Goal: Book appointment/travel/reservation

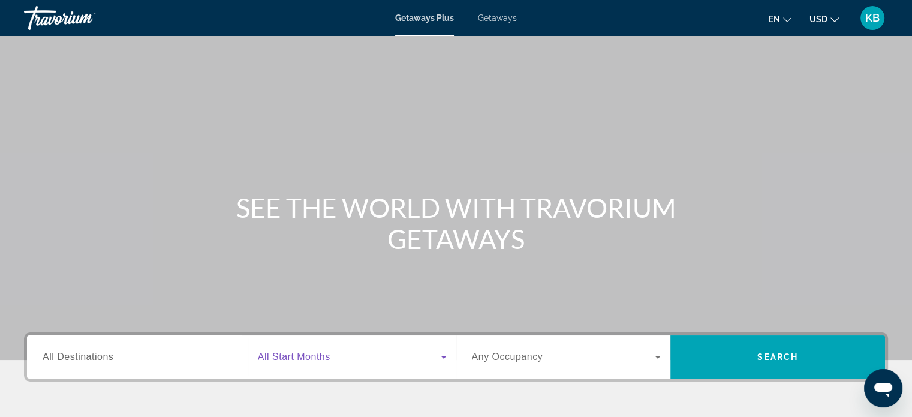
click at [443, 355] on icon "Search widget" at bounding box center [443, 356] width 14 height 14
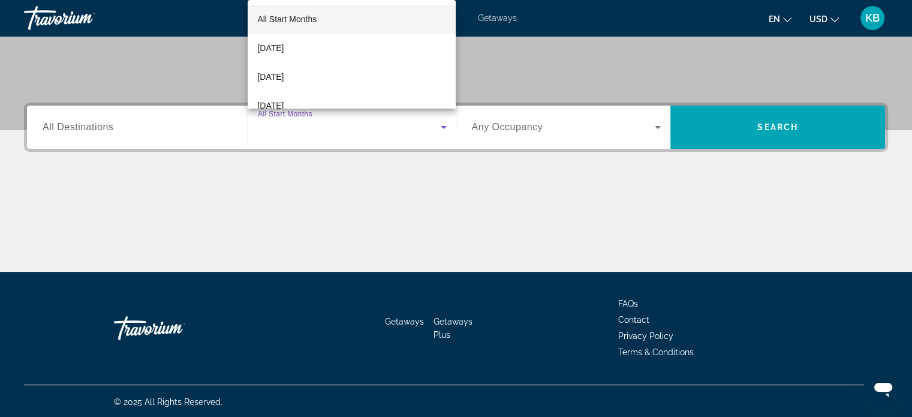
scroll to position [231, 0]
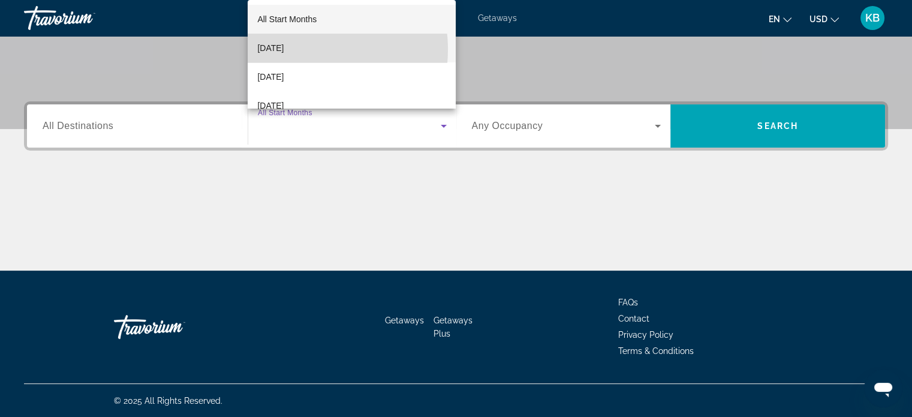
click at [283, 50] on span "[DATE]" at bounding box center [270, 48] width 26 height 14
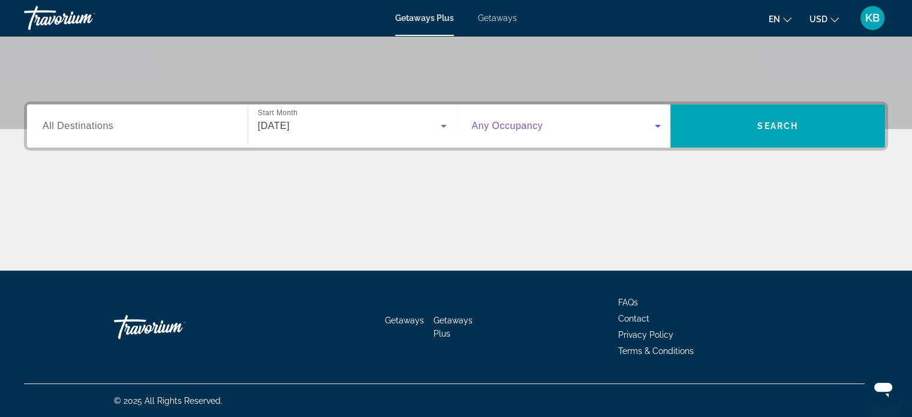
click at [659, 125] on icon "Search widget" at bounding box center [657, 126] width 6 height 3
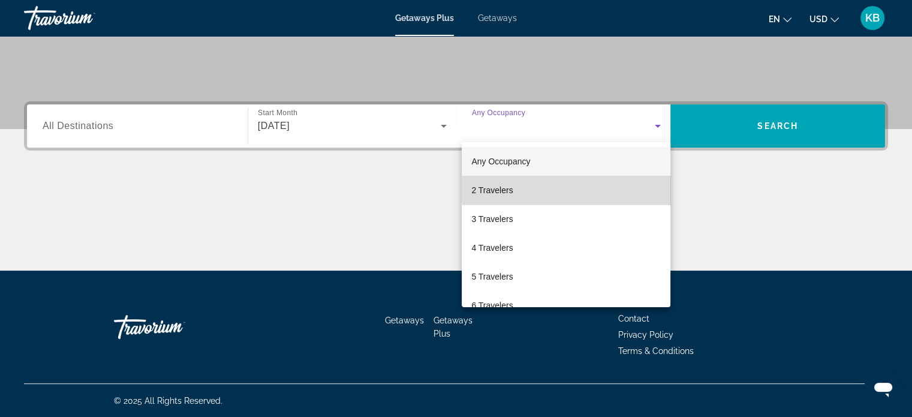
click at [578, 188] on mat-option "2 Travelers" at bounding box center [565, 190] width 209 height 29
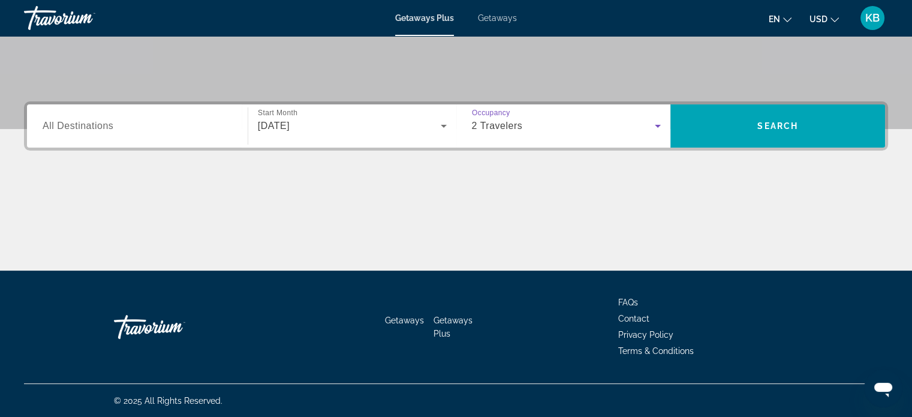
click at [206, 127] on input "Destination All Destinations" at bounding box center [137, 126] width 189 height 14
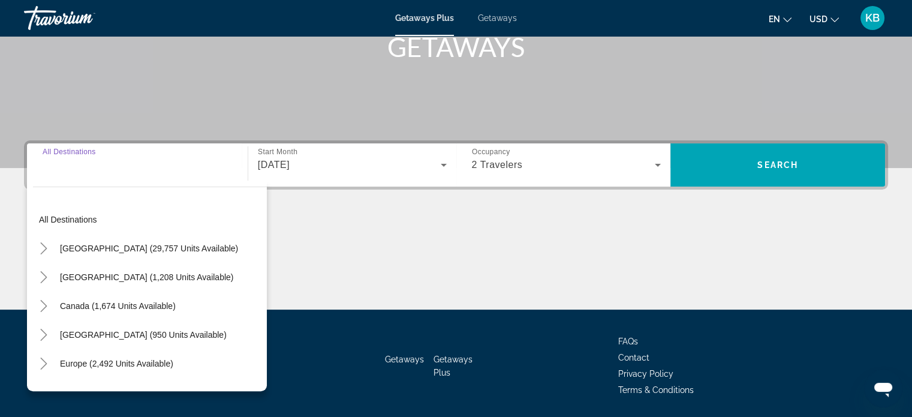
scroll to position [171, 0]
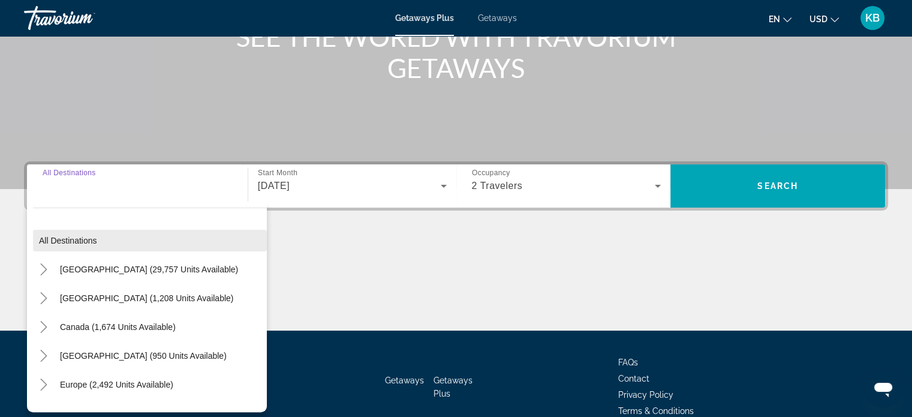
click at [77, 243] on span "All destinations" at bounding box center [68, 241] width 58 height 10
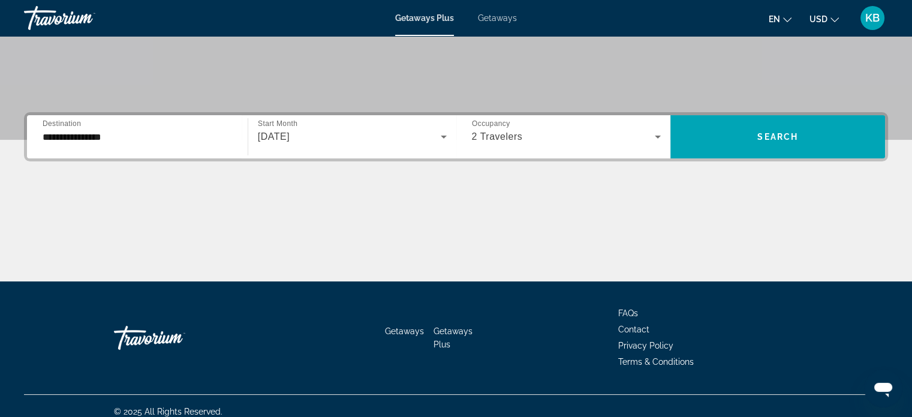
scroll to position [231, 0]
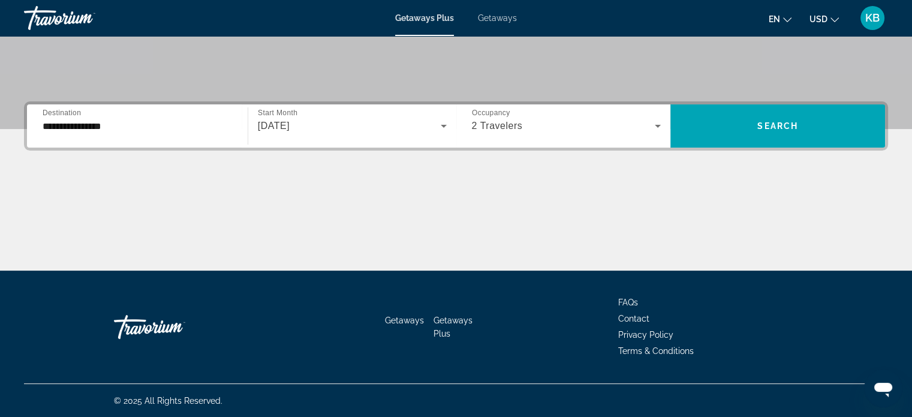
click at [211, 119] on input "**********" at bounding box center [137, 126] width 189 height 14
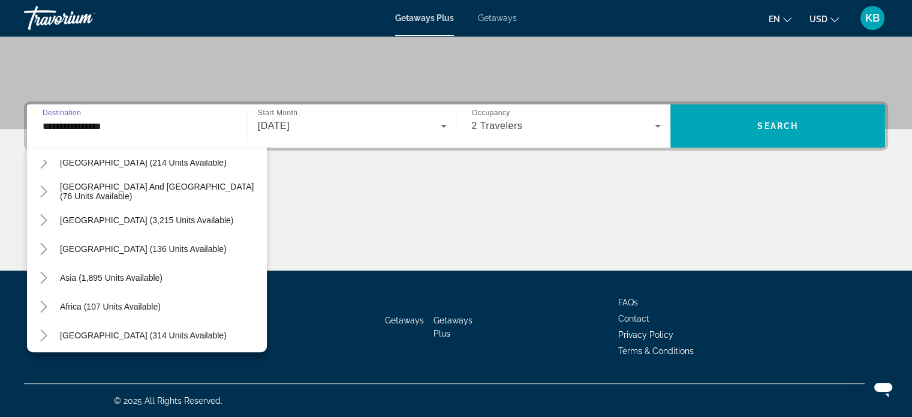
scroll to position [194, 0]
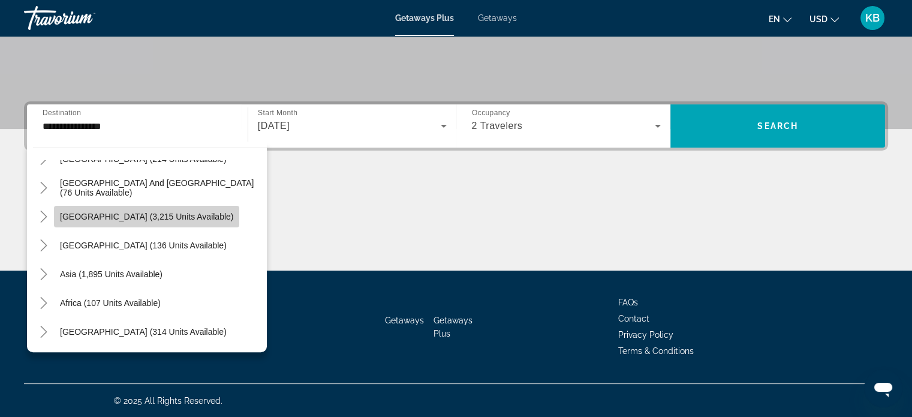
click at [164, 220] on span "[GEOGRAPHIC_DATA] (3,215 units available)" at bounding box center [146, 217] width 173 height 10
type input "**********"
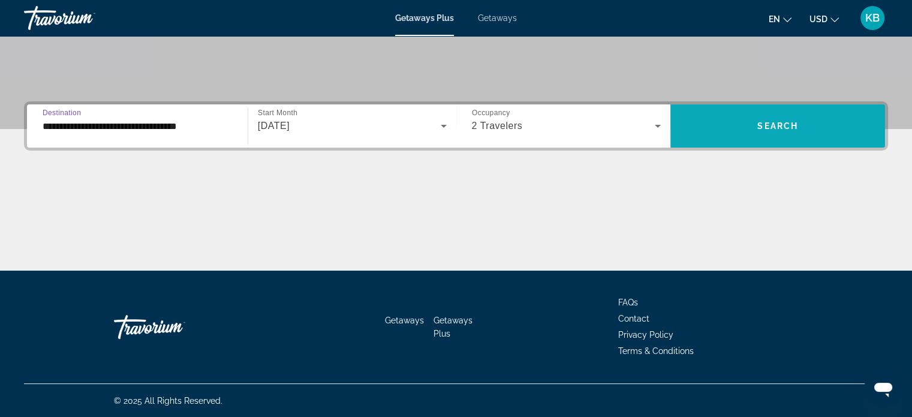
click at [787, 127] on span "Search" at bounding box center [777, 126] width 41 height 10
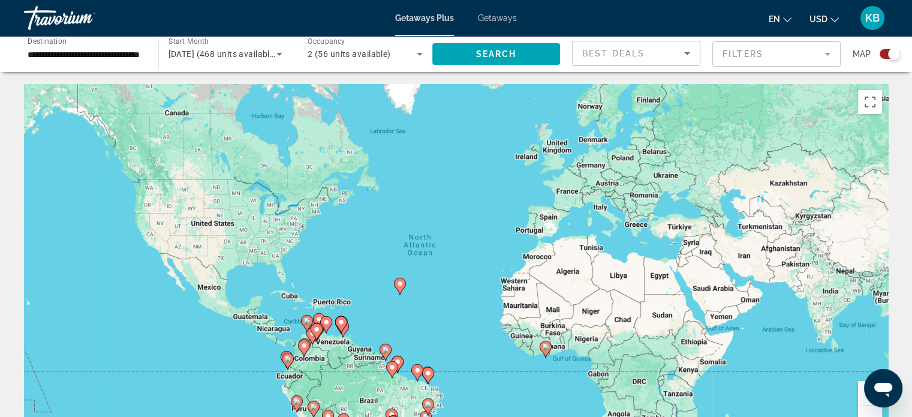
click at [142, 53] on div "**********" at bounding box center [85, 54] width 134 height 34
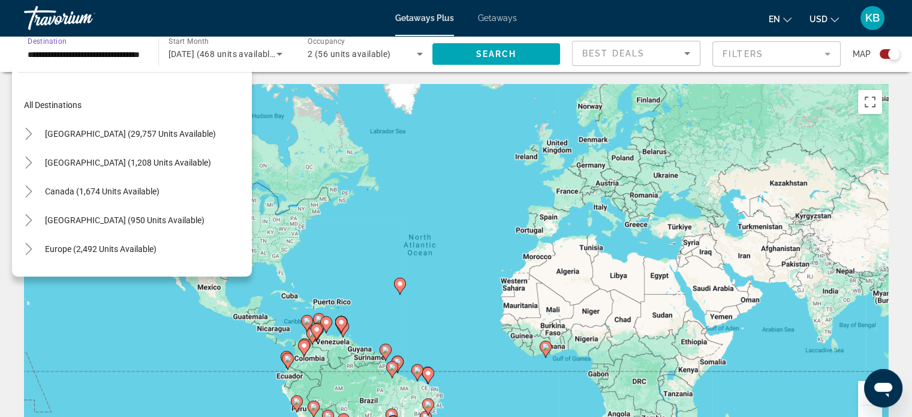
scroll to position [158, 0]
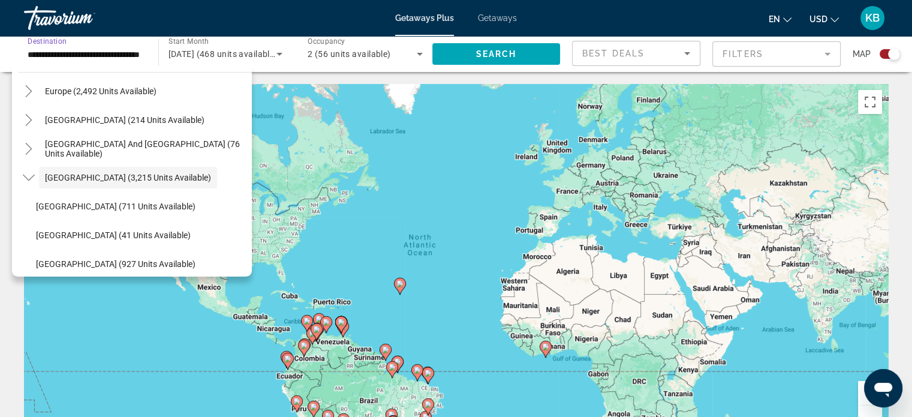
click at [119, 55] on input "**********" at bounding box center [85, 54] width 115 height 14
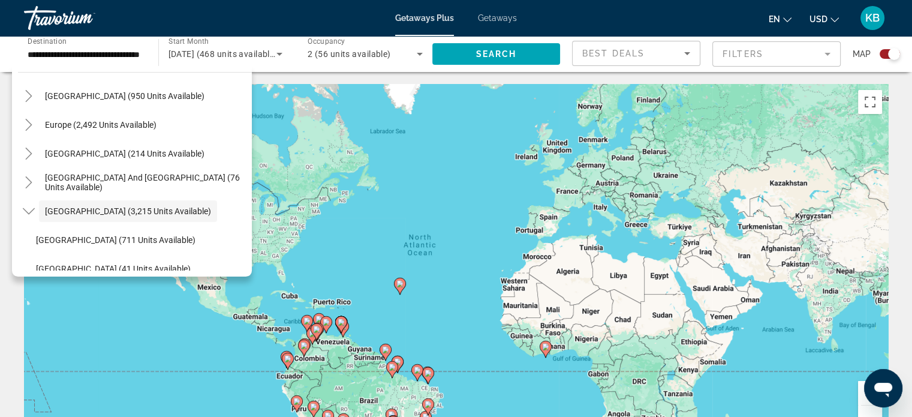
scroll to position [0, 0]
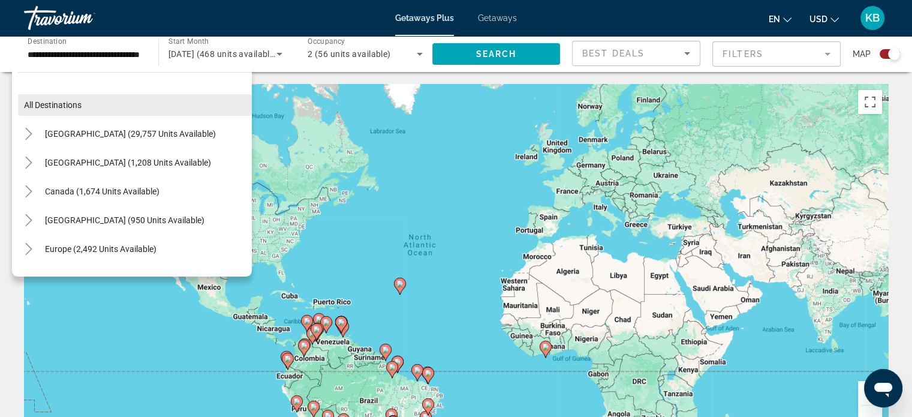
click at [67, 104] on span "All destinations" at bounding box center [53, 105] width 58 height 10
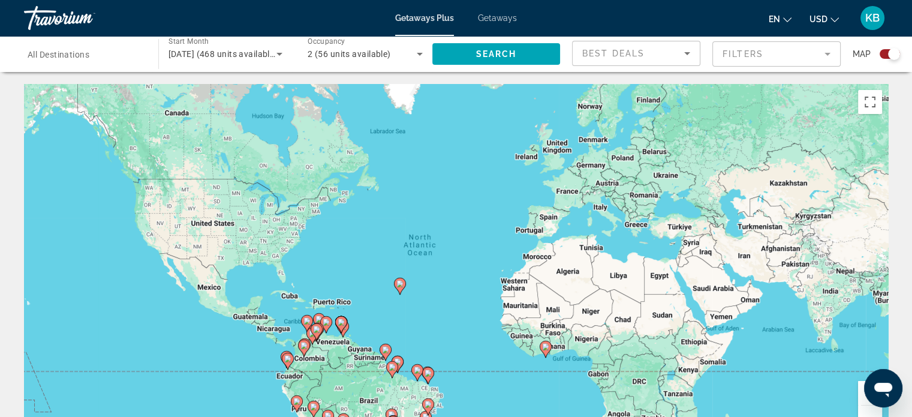
click at [129, 55] on input "Destination All Destinations" at bounding box center [85, 54] width 115 height 14
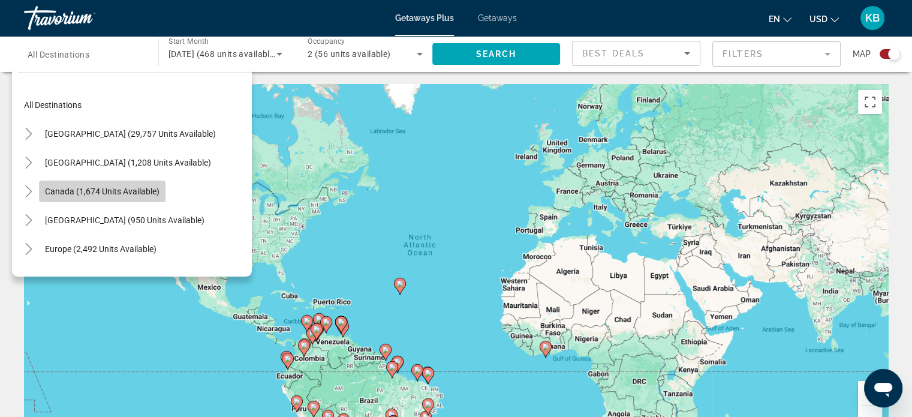
click at [114, 196] on span "Search widget" at bounding box center [102, 191] width 126 height 29
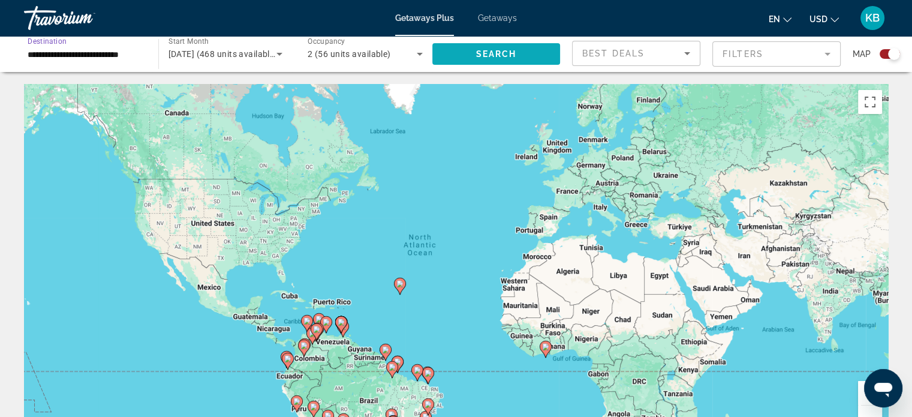
click at [511, 63] on span "Search widget" at bounding box center [496, 54] width 128 height 29
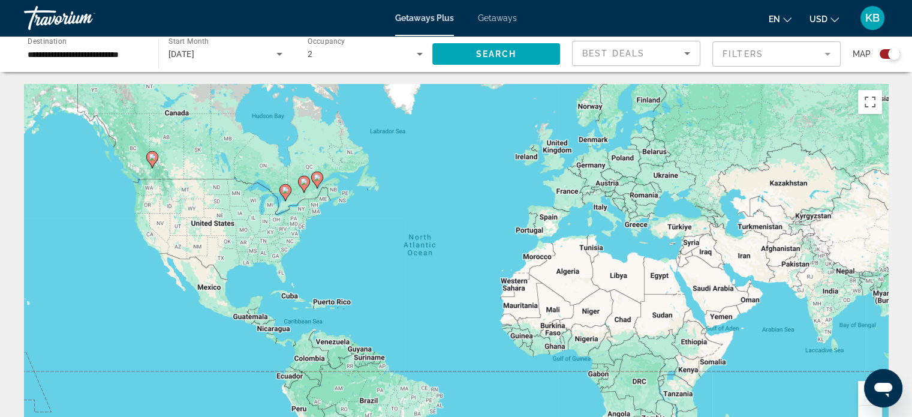
click at [77, 219] on div "To activate drag with keyboard, press Alt + Enter. Once in keyboard drag state,…" at bounding box center [456, 264] width 864 height 360
click at [149, 162] on icon "Main content" at bounding box center [151, 160] width 11 height 16
type input "**********"
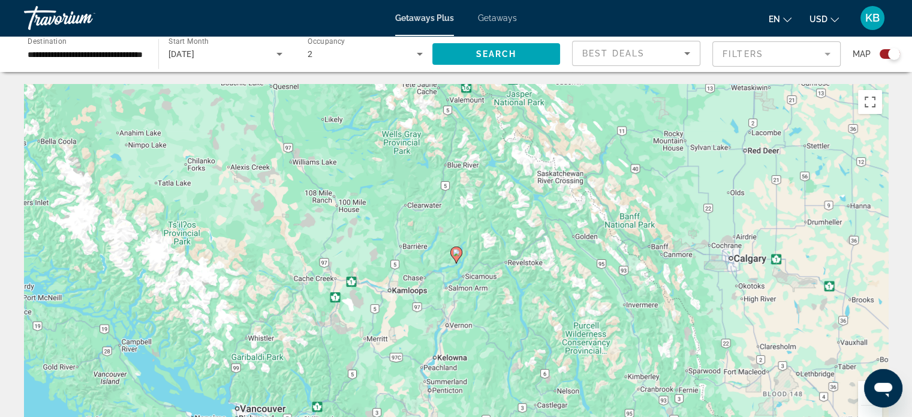
click at [458, 261] on gmp-advanced-marker "Main content" at bounding box center [456, 255] width 12 height 18
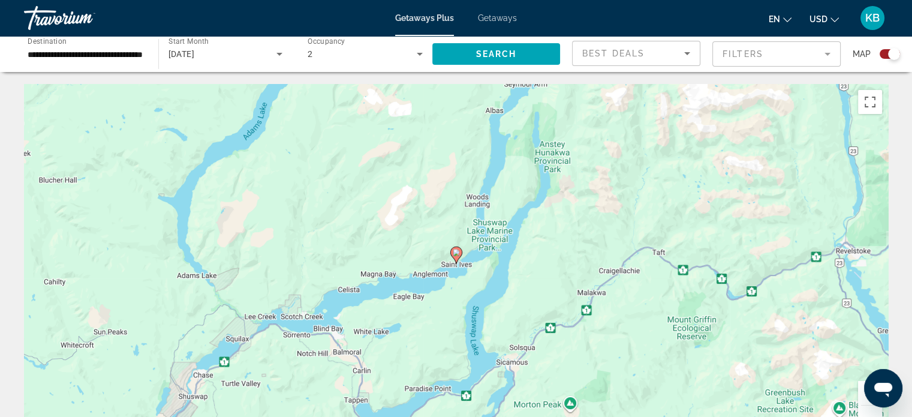
click at [458, 261] on gmp-advanced-marker "Main content" at bounding box center [456, 255] width 12 height 18
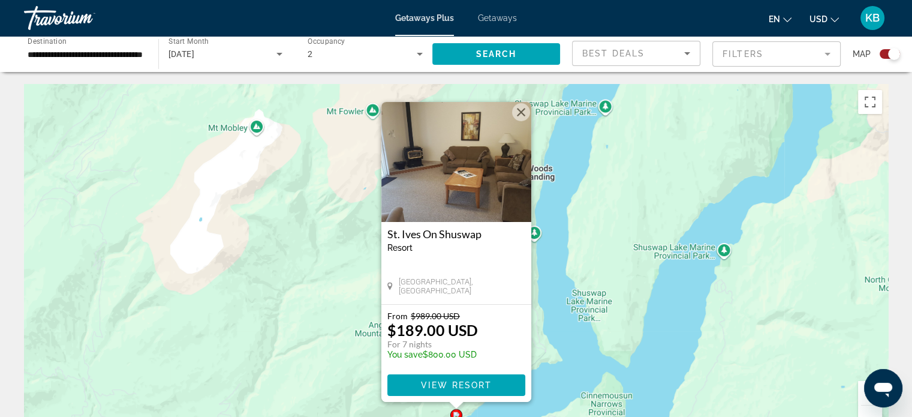
click at [441, 189] on img "Main content" at bounding box center [456, 162] width 150 height 120
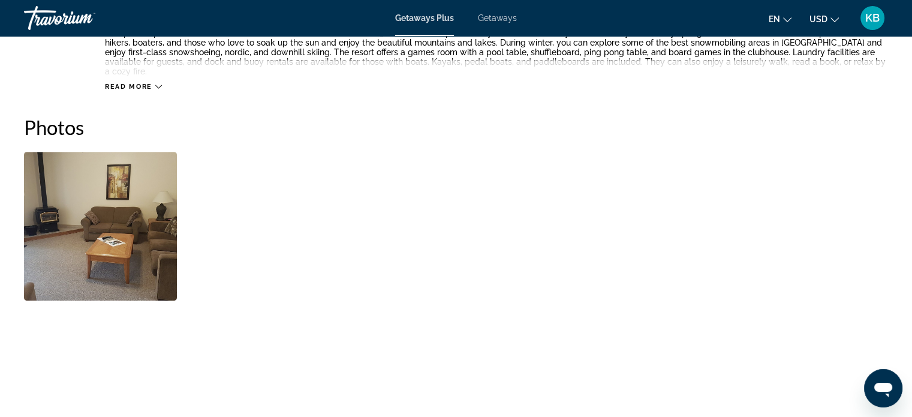
scroll to position [599, 0]
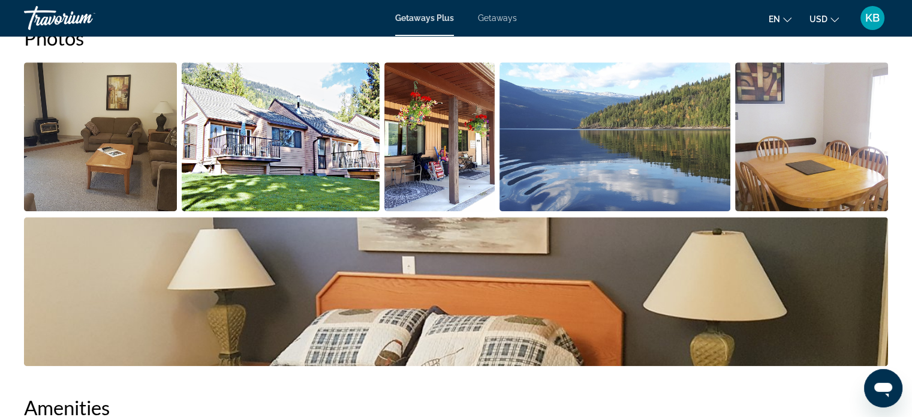
click at [244, 125] on img "Open full-screen image slider" at bounding box center [281, 136] width 198 height 149
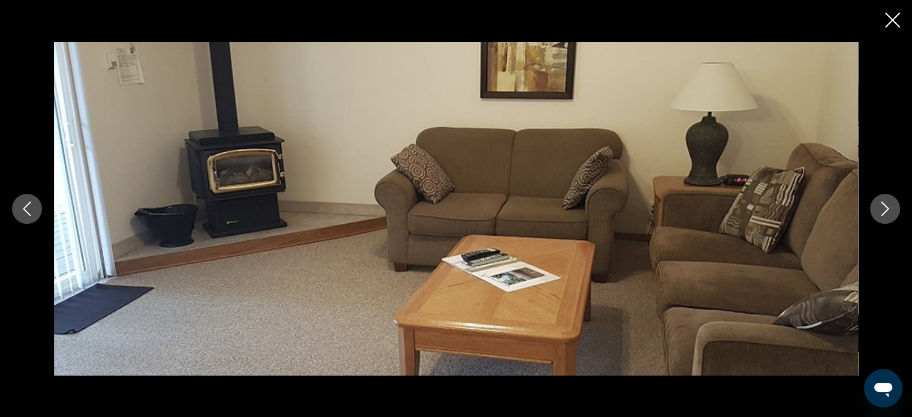
click at [882, 207] on icon "Next image" at bounding box center [884, 208] width 14 height 14
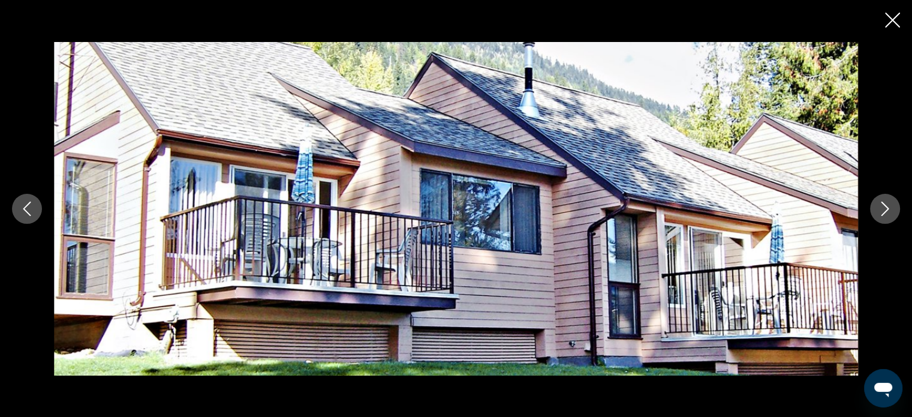
click at [882, 207] on icon "Next image" at bounding box center [884, 208] width 14 height 14
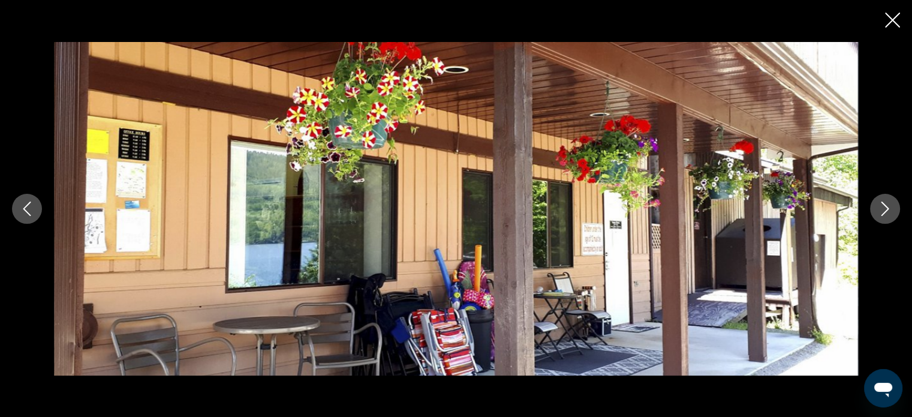
click at [882, 207] on icon "Next image" at bounding box center [884, 208] width 14 height 14
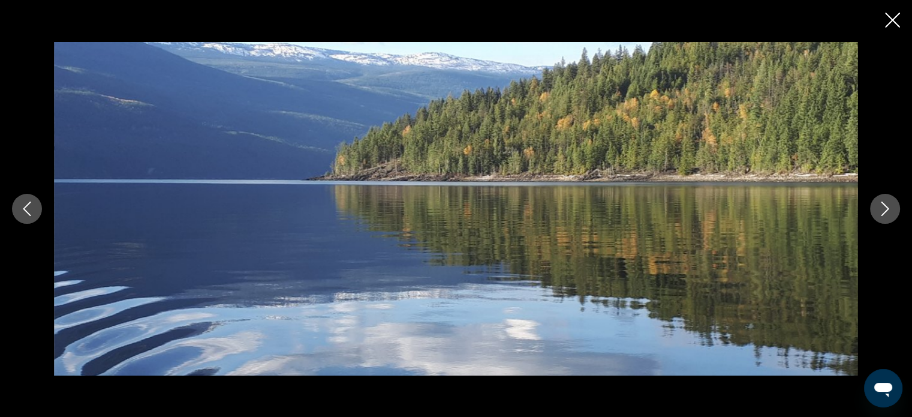
click at [882, 207] on icon "Next image" at bounding box center [884, 208] width 14 height 14
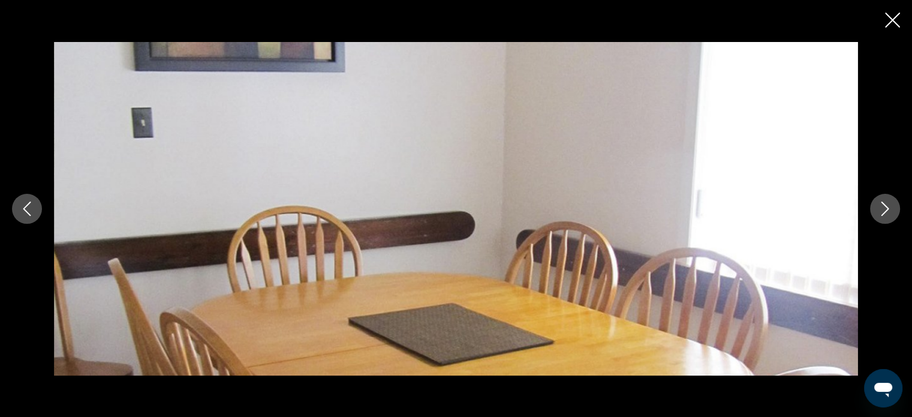
click at [882, 207] on icon "Next image" at bounding box center [884, 208] width 14 height 14
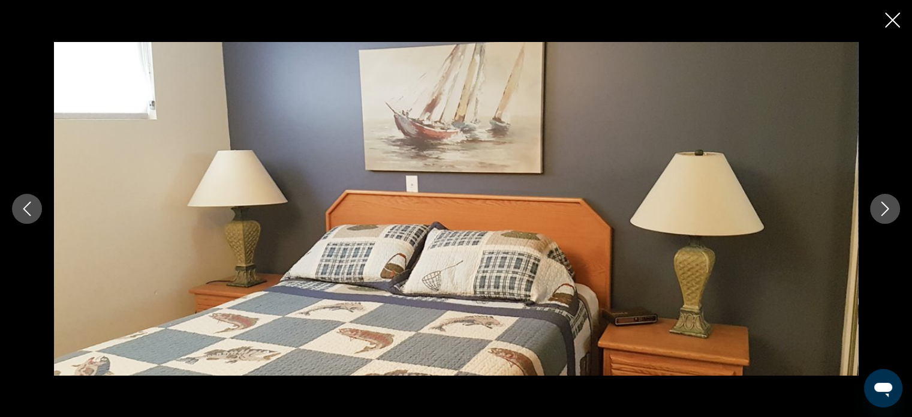
click at [882, 207] on icon "Next image" at bounding box center [884, 208] width 14 height 14
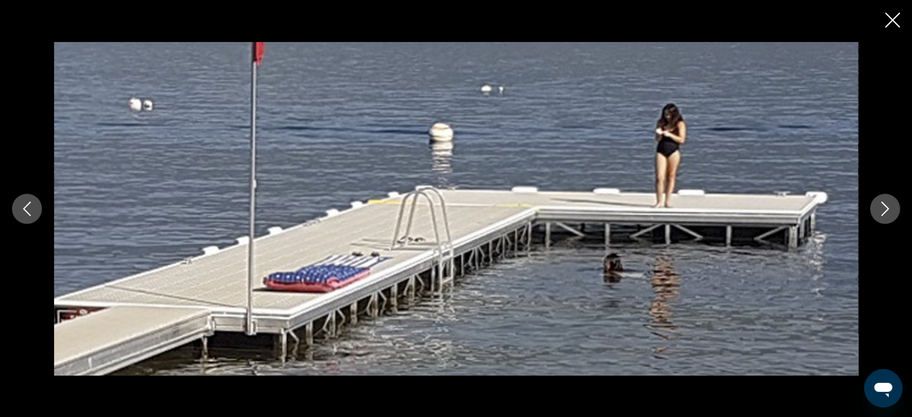
click at [882, 207] on icon "Next image" at bounding box center [884, 208] width 14 height 14
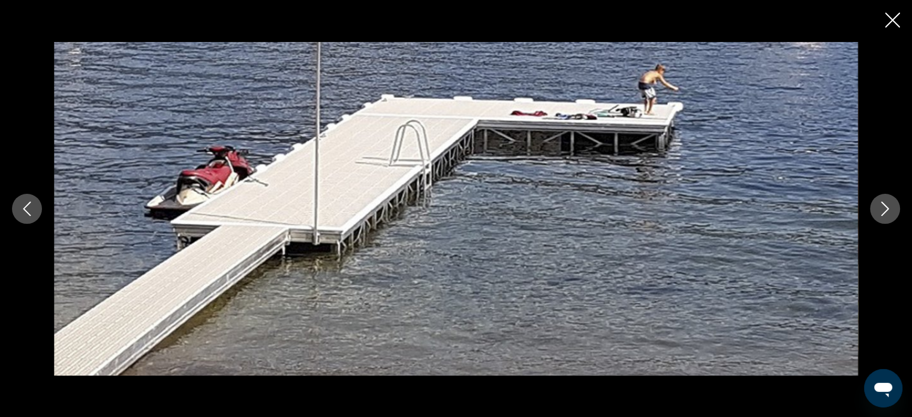
click at [882, 207] on icon "Next image" at bounding box center [884, 208] width 14 height 14
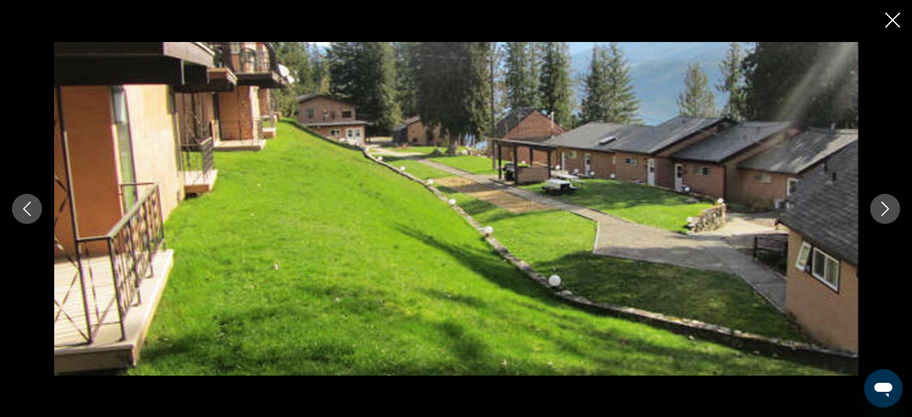
click at [882, 207] on icon "Next image" at bounding box center [884, 208] width 14 height 14
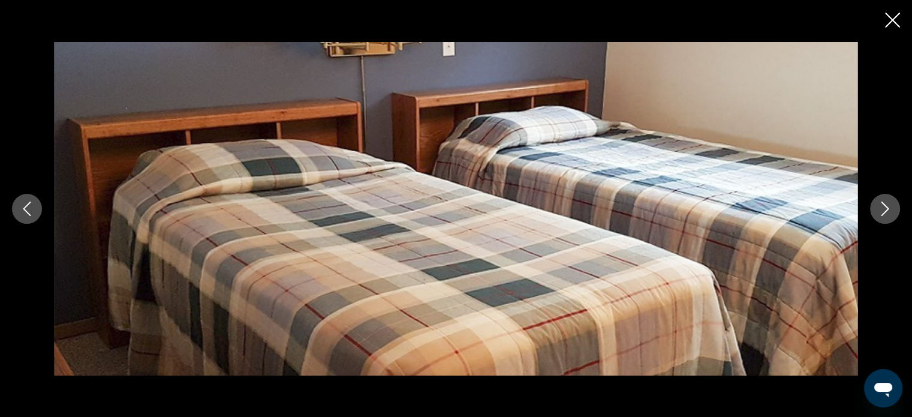
click at [882, 207] on icon "Next image" at bounding box center [884, 208] width 14 height 14
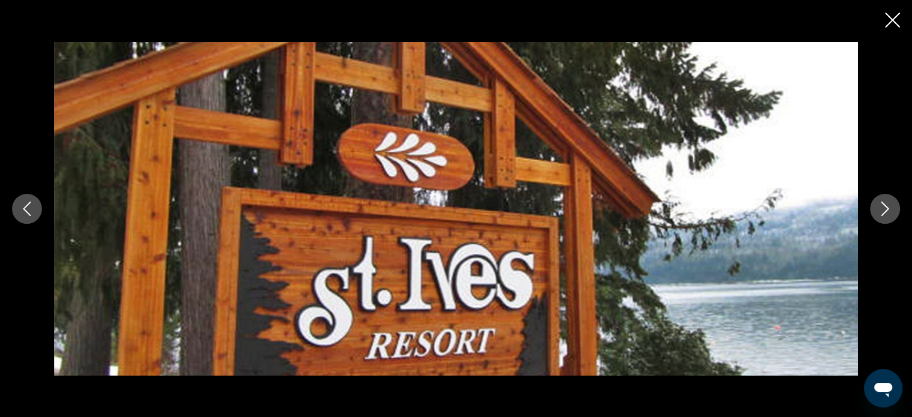
click at [882, 207] on icon "Next image" at bounding box center [884, 208] width 14 height 14
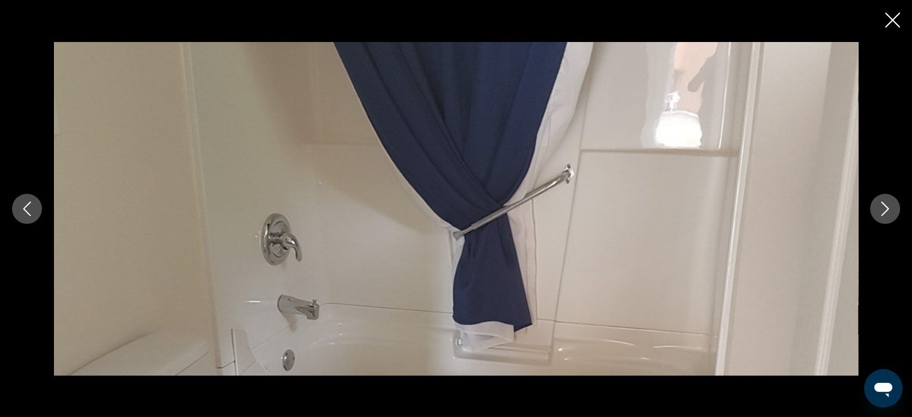
click at [882, 207] on icon "Next image" at bounding box center [884, 208] width 14 height 14
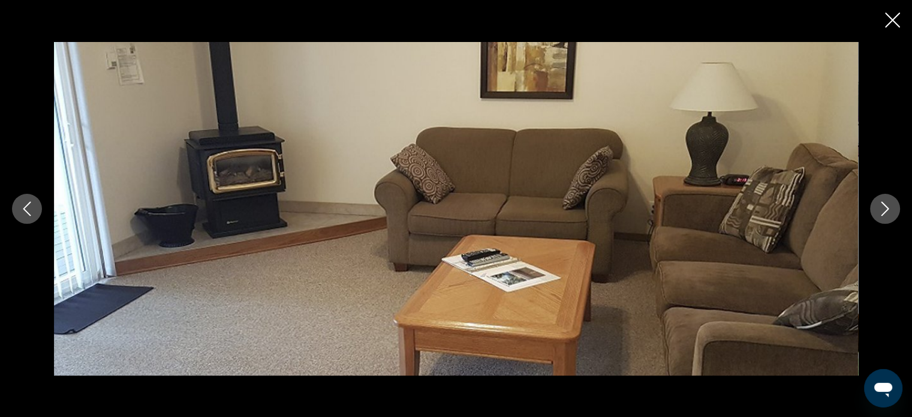
click at [882, 207] on icon "Next image" at bounding box center [884, 208] width 14 height 14
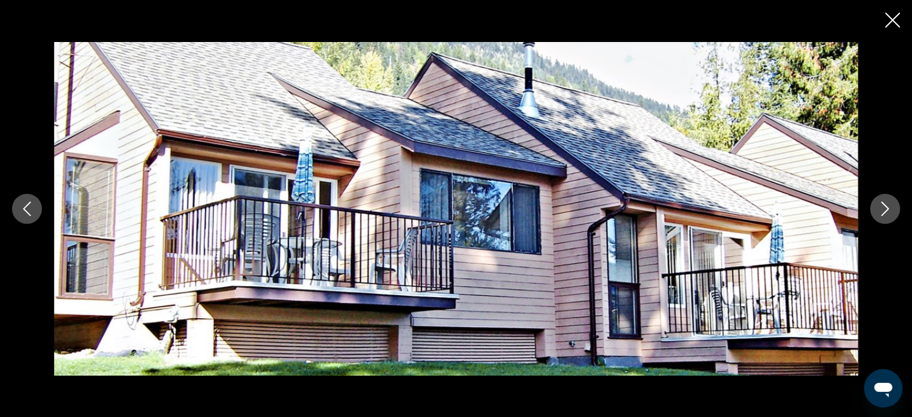
click at [885, 22] on icon "Close slideshow" at bounding box center [892, 20] width 15 height 15
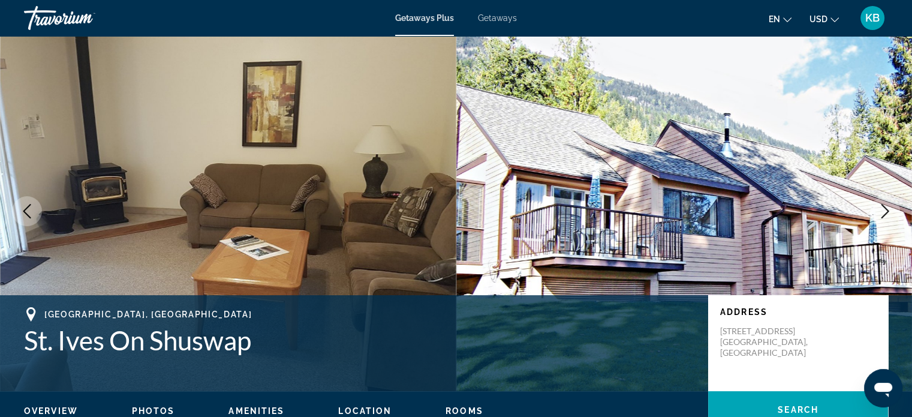
scroll to position [0, 0]
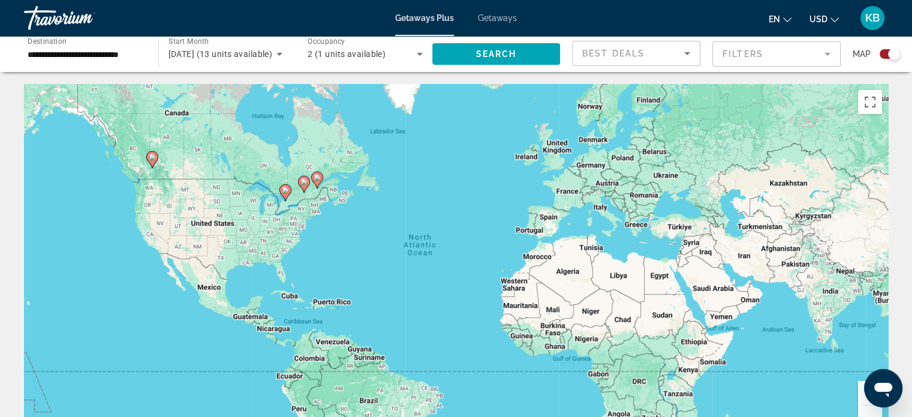
click at [304, 187] on icon "Main content" at bounding box center [303, 184] width 11 height 16
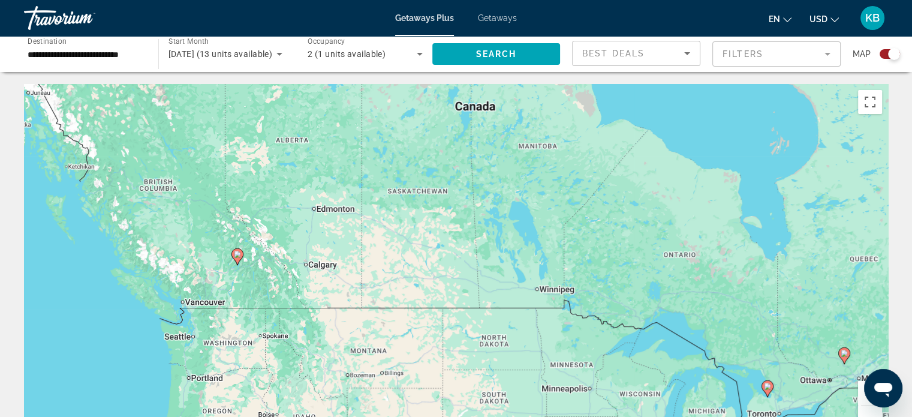
drag, startPoint x: 131, startPoint y: 179, endPoint x: 518, endPoint y: 288, distance: 401.8
click at [518, 288] on div "To activate drag with keyboard, press Alt + Enter. Once in keyboard drag state,…" at bounding box center [456, 264] width 864 height 360
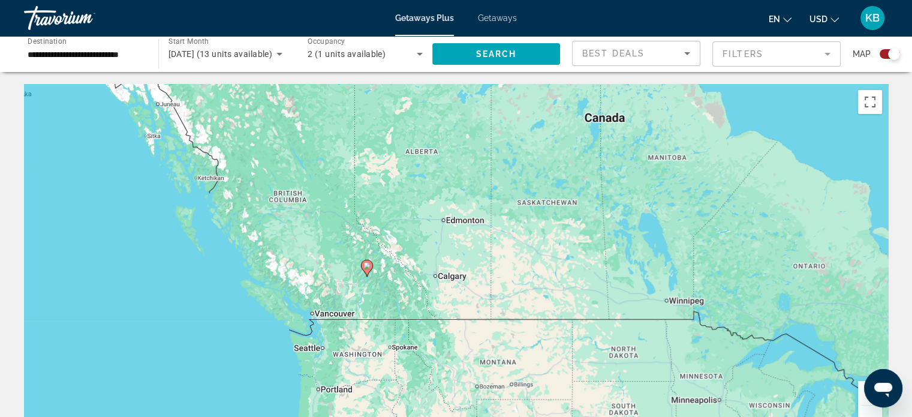
drag, startPoint x: 436, startPoint y: 255, endPoint x: 570, endPoint y: 256, distance: 133.6
click at [570, 256] on div "To activate drag with keyboard, press Alt + Enter. Once in keyboard drag state,…" at bounding box center [456, 264] width 864 height 360
click at [323, 316] on div "To activate drag with keyboard, press Alt + Enter. Once in keyboard drag state,…" at bounding box center [456, 264] width 864 height 360
click at [371, 270] on gmp-advanced-marker "Main content" at bounding box center [367, 268] width 12 height 18
type input "**********"
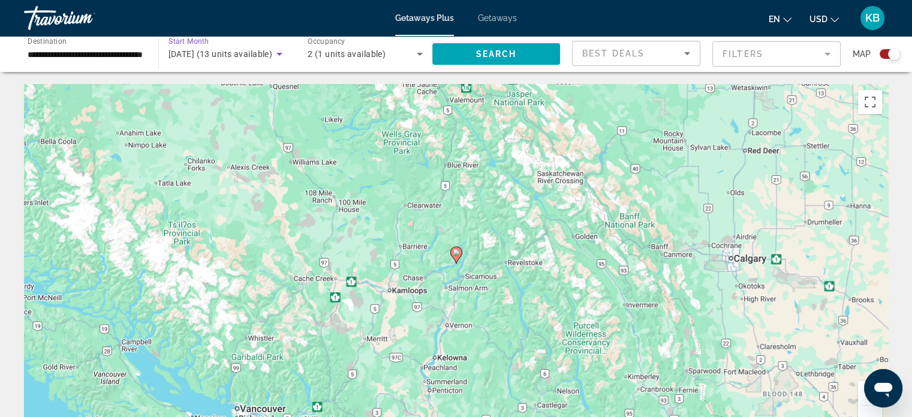
click at [277, 55] on icon "Search widget" at bounding box center [279, 54] width 14 height 14
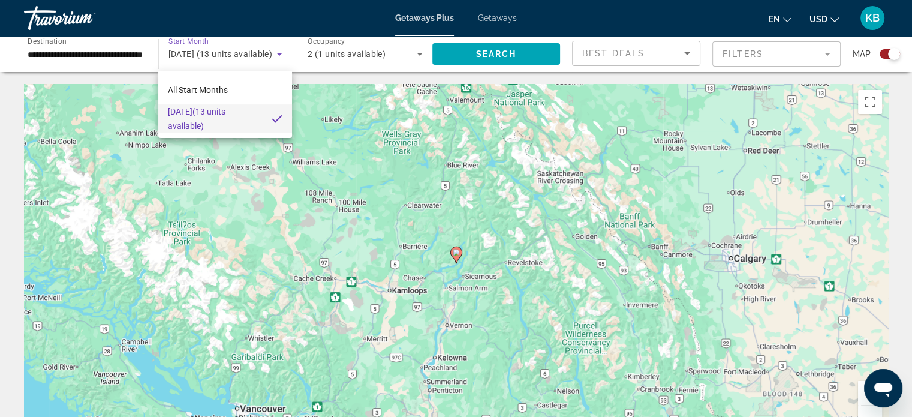
click at [215, 112] on span "[DATE] (13 units available)" at bounding box center [215, 118] width 94 height 29
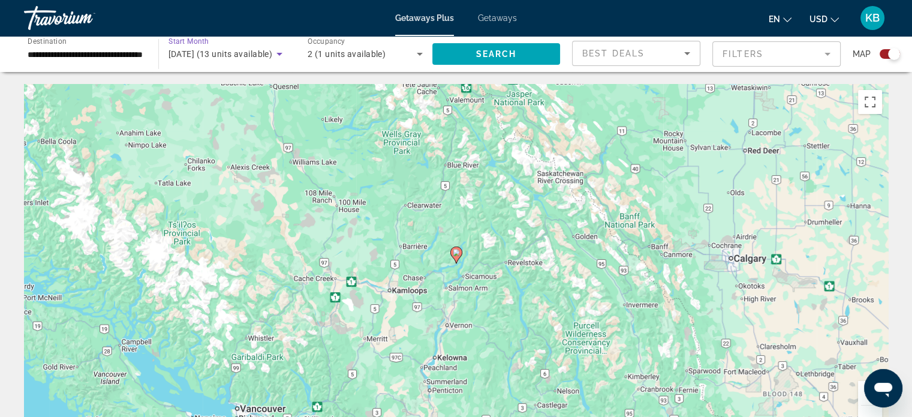
click at [212, 52] on span "[DATE] (13 units available)" at bounding box center [220, 54] width 104 height 10
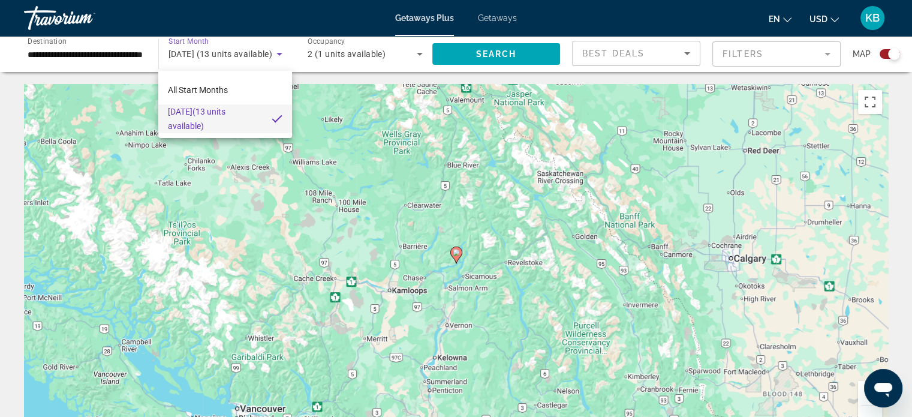
click at [194, 39] on div at bounding box center [456, 208] width 912 height 417
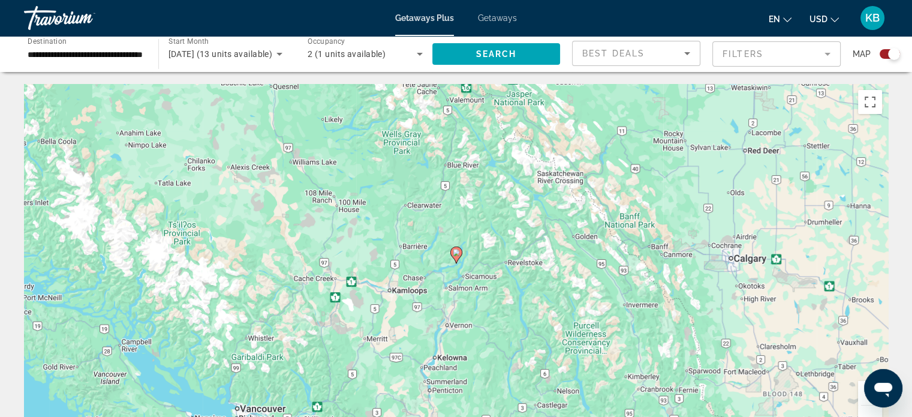
click at [194, 39] on span "Start Month" at bounding box center [188, 41] width 40 height 8
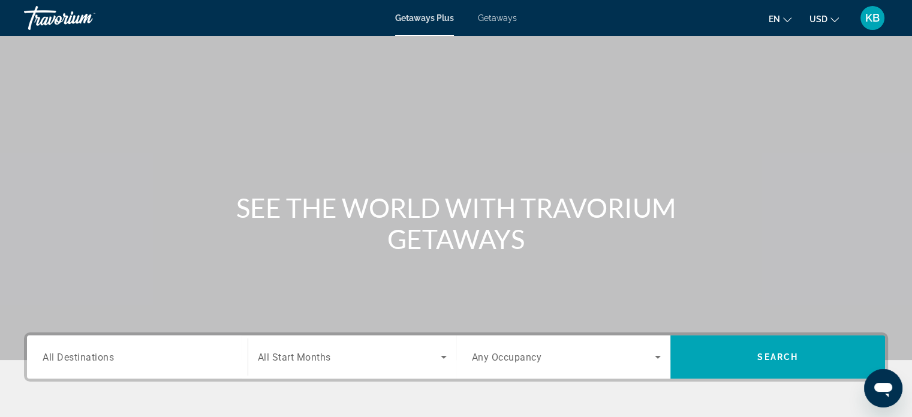
click at [149, 366] on div "Search widget" at bounding box center [137, 357] width 189 height 34
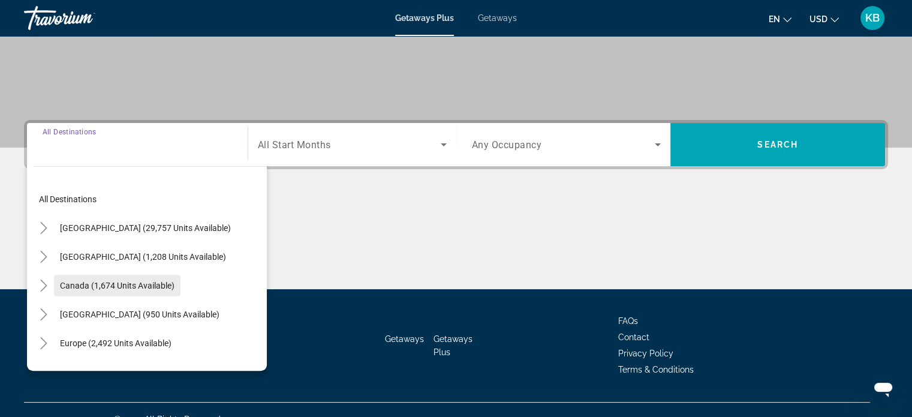
scroll to position [231, 0]
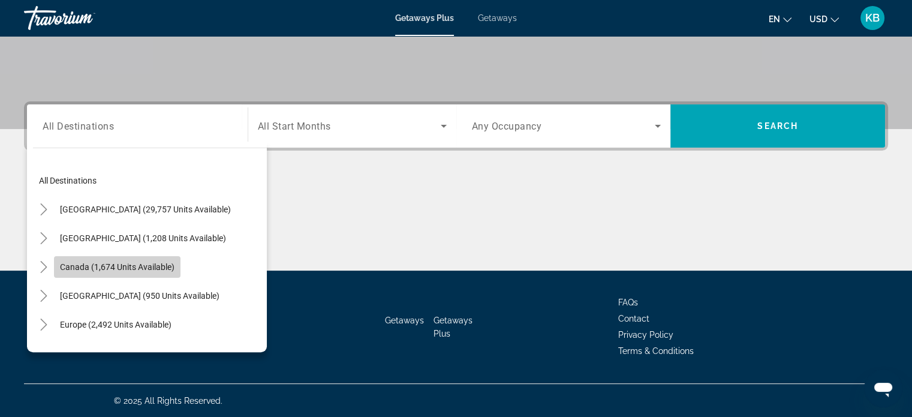
click at [175, 265] on span "Search widget" at bounding box center [117, 266] width 126 height 29
type input "**********"
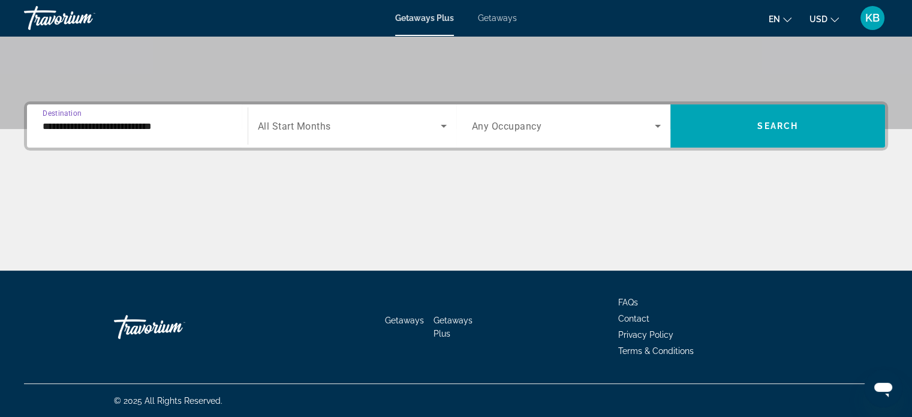
click at [441, 124] on icon "Search widget" at bounding box center [443, 126] width 14 height 14
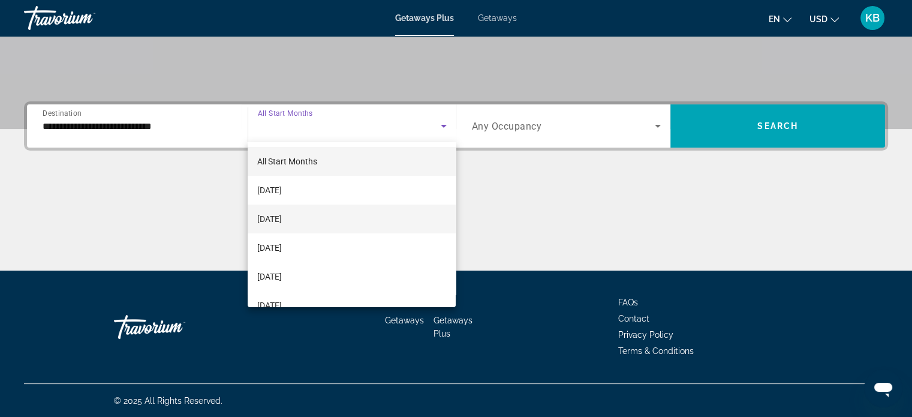
click at [357, 220] on mat-option "[DATE]" at bounding box center [352, 218] width 208 height 29
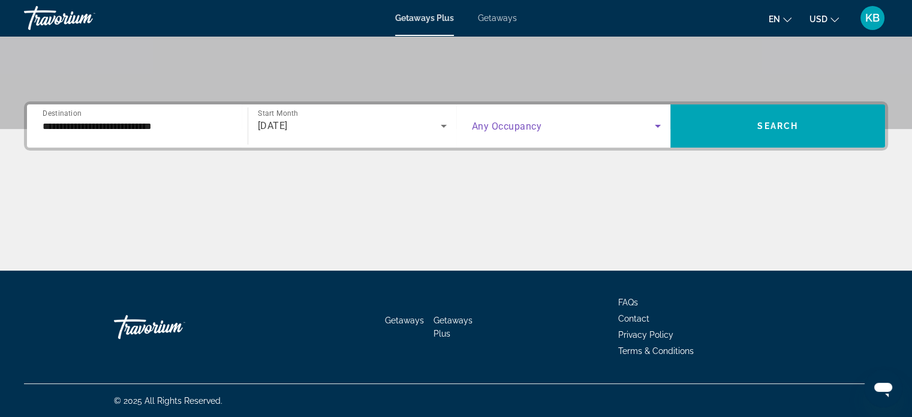
click at [574, 128] on span "Search widget" at bounding box center [563, 126] width 183 height 14
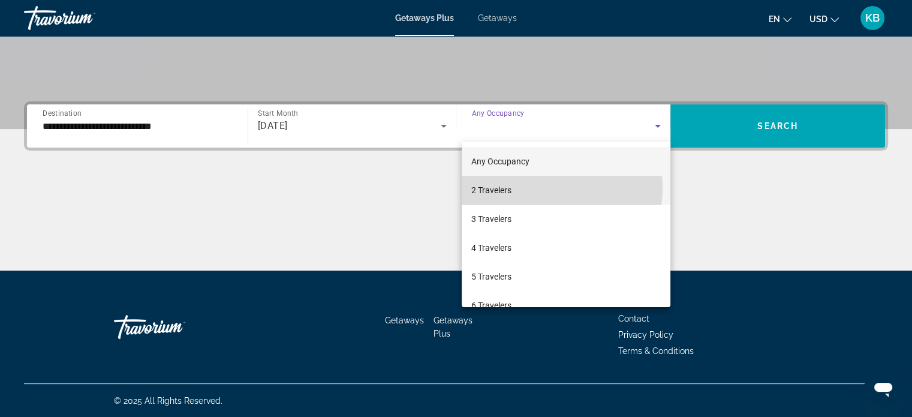
click at [537, 187] on mat-option "2 Travelers" at bounding box center [565, 190] width 209 height 29
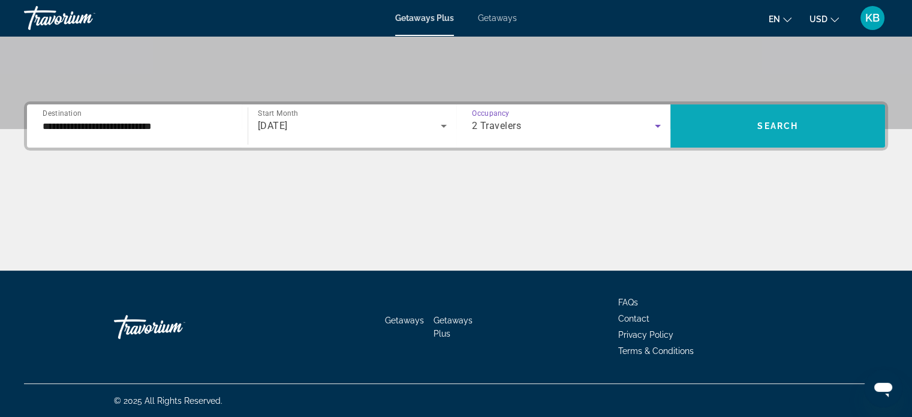
click at [795, 119] on span "Search widget" at bounding box center [777, 125] width 215 height 29
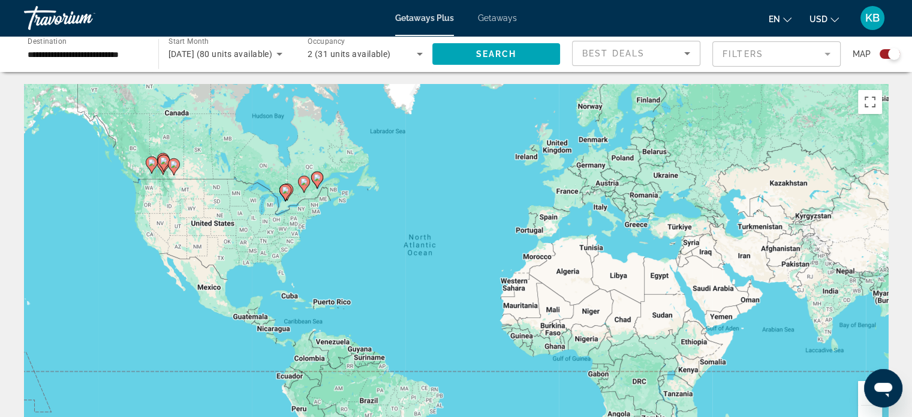
click at [170, 171] on gmp-advanced-marker "Main content" at bounding box center [174, 167] width 12 height 18
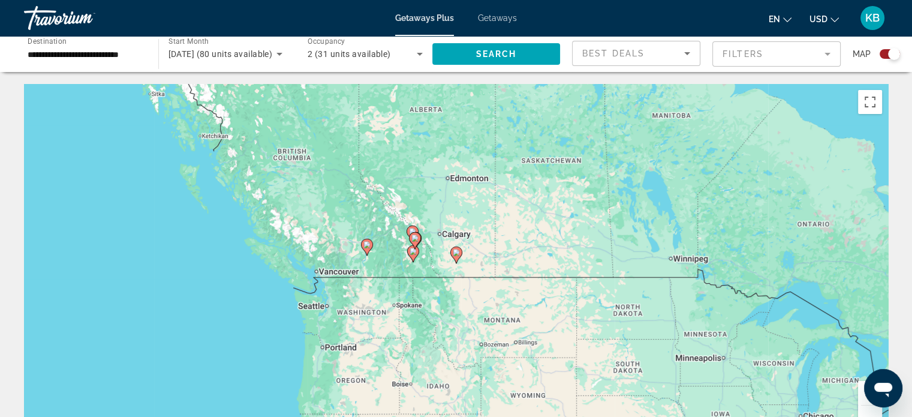
click at [397, 258] on div "To activate drag with keyboard, press Alt + Enter. Once in keyboard drag state,…" at bounding box center [456, 264] width 864 height 360
click at [381, 254] on div "To activate drag with keyboard, press Alt + Enter. Once in keyboard drag state,…" at bounding box center [456, 264] width 864 height 360
click at [364, 256] on div "To activate drag with keyboard, press Alt + Enter. Once in keyboard drag state,…" at bounding box center [456, 264] width 864 height 360
click at [365, 244] on image "Main content" at bounding box center [366, 244] width 7 height 7
type input "**********"
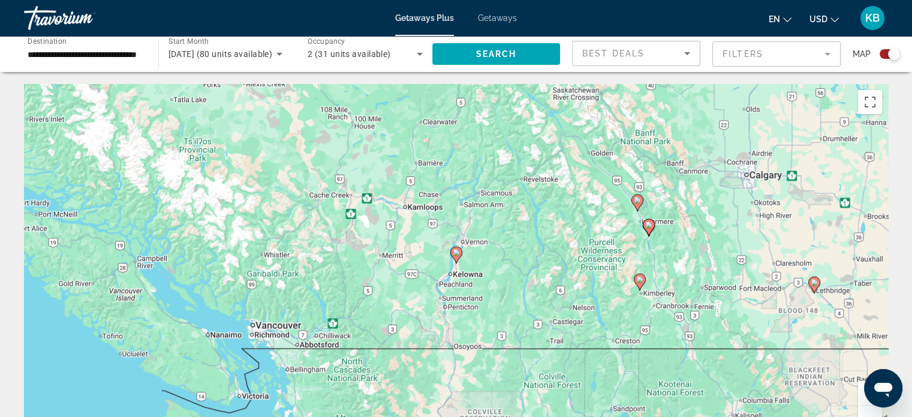
click at [463, 277] on div "To navigate, press the arrow keys. To activate drag with keyboard, press Alt + …" at bounding box center [456, 264] width 864 height 360
click at [463, 277] on div "To activate drag with keyboard, press Alt + Enter. Once in keyboard drag state,…" at bounding box center [456, 264] width 864 height 360
click at [458, 275] on div "To activate drag with keyboard, press Alt + Enter. Once in keyboard drag state,…" at bounding box center [456, 264] width 864 height 360
click at [445, 279] on div "To activate drag with keyboard, press Alt + Enter. Once in keyboard drag state,…" at bounding box center [456, 264] width 864 height 360
click at [470, 279] on div "To activate drag with keyboard, press Alt + Enter. Once in keyboard drag state,…" at bounding box center [456, 264] width 864 height 360
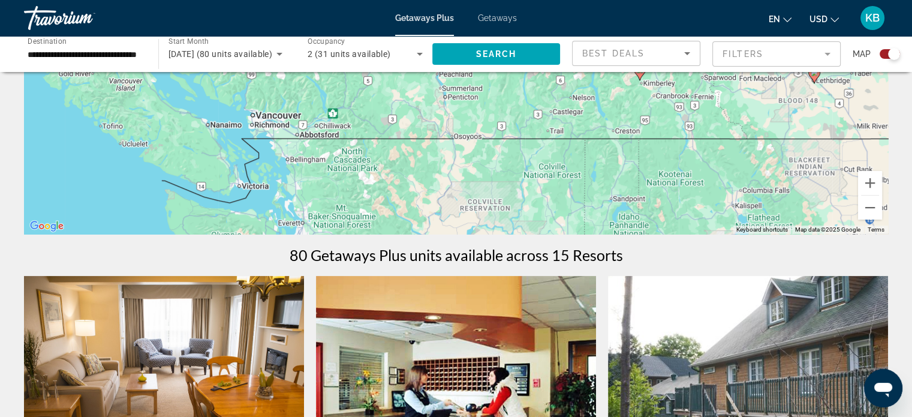
scroll to position [180, 0]
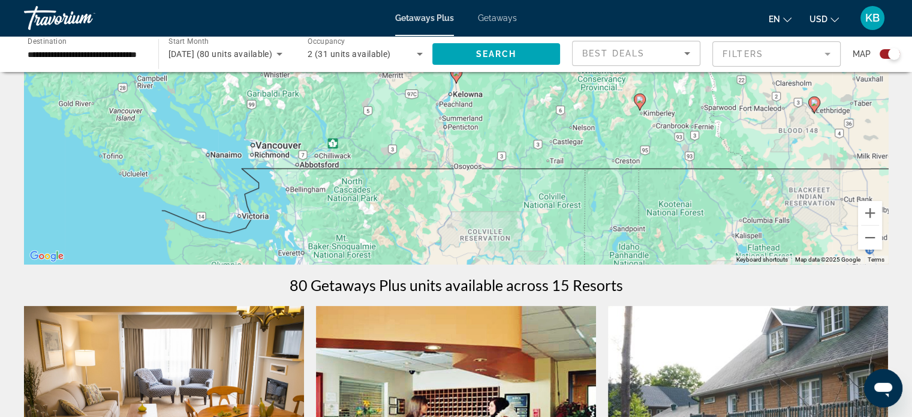
click at [458, 98] on div "To activate drag with keyboard, press Alt + Enter. Once in keyboard drag state,…" at bounding box center [456, 84] width 864 height 360
click at [455, 83] on gmp-advanced-marker "Main content" at bounding box center [456, 75] width 12 height 18
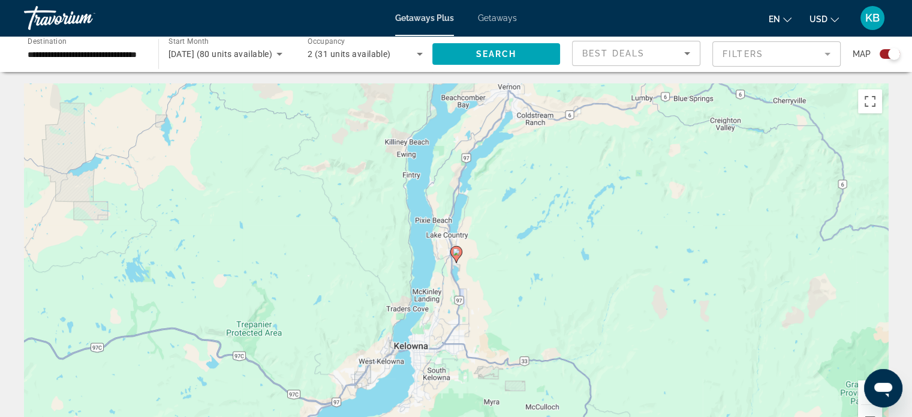
scroll to position [0, 0]
click at [463, 252] on div "To navigate, press the arrow keys. To activate drag with keyboard, press Alt + …" at bounding box center [456, 264] width 864 height 360
click at [455, 255] on image "Main content" at bounding box center [455, 252] width 7 height 7
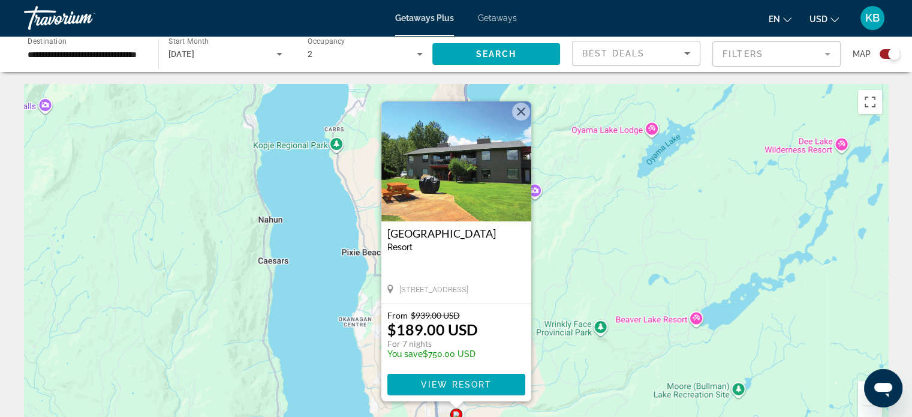
click at [462, 167] on img "Main content" at bounding box center [456, 161] width 150 height 120
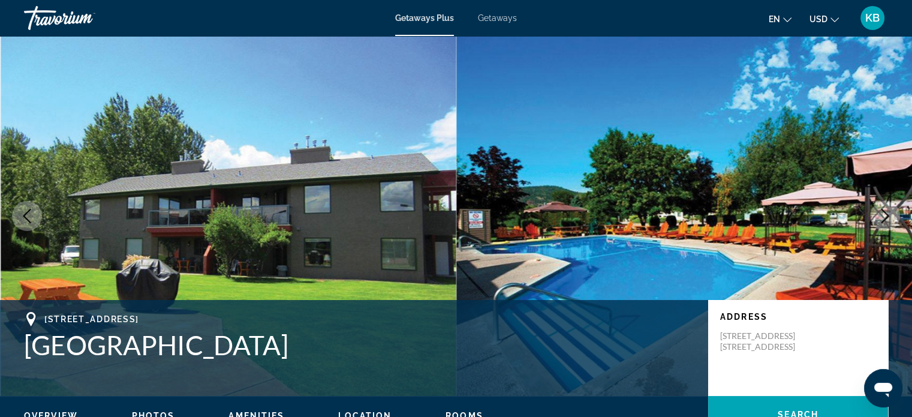
click at [828, 67] on img "Main content" at bounding box center [684, 216] width 456 height 360
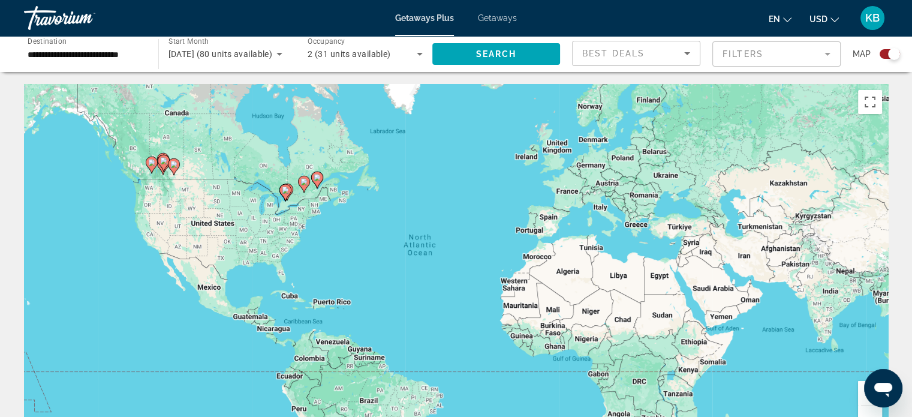
click at [165, 164] on icon "Main content" at bounding box center [163, 163] width 11 height 16
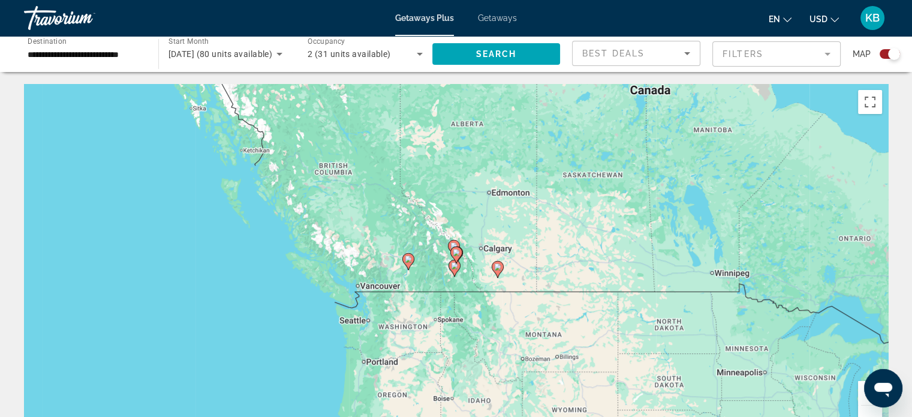
click at [461, 265] on div "To navigate, press the arrow keys. To activate drag with keyboard, press Alt + …" at bounding box center [456, 264] width 864 height 360
click at [451, 265] on icon "Main content" at bounding box center [453, 268] width 11 height 16
type input "**********"
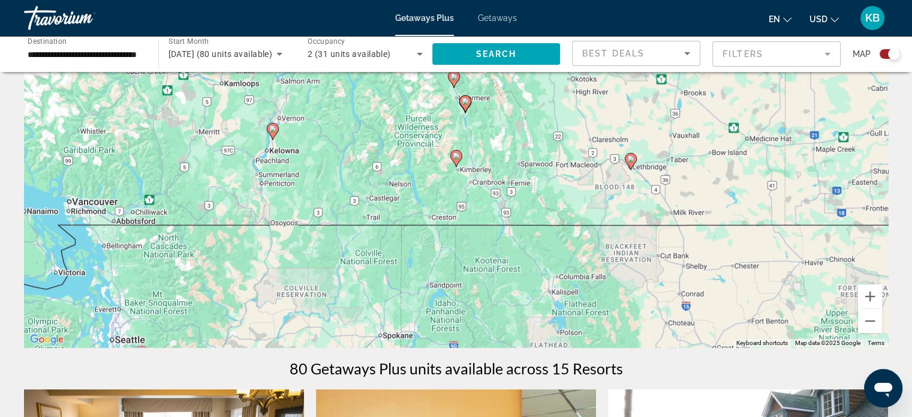
scroll to position [120, 0]
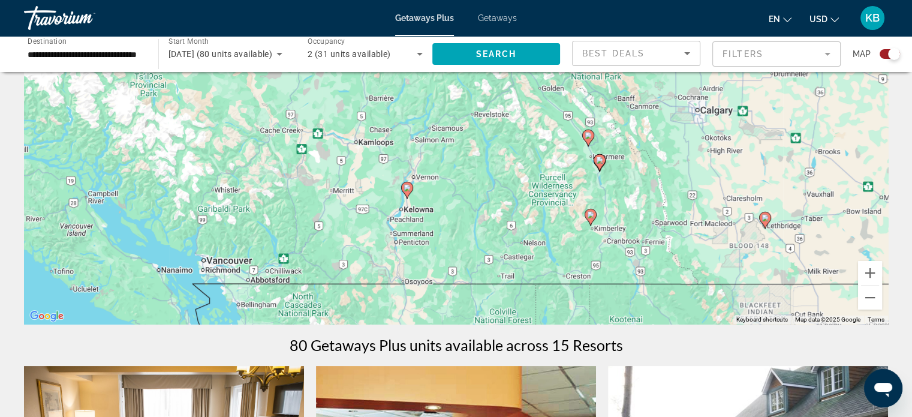
drag, startPoint x: 59, startPoint y: 212, endPoint x: 204, endPoint y: 294, distance: 166.4
click at [204, 294] on div "To activate drag with keyboard, press Alt + Enter. Once in keyboard drag state,…" at bounding box center [456, 144] width 864 height 360
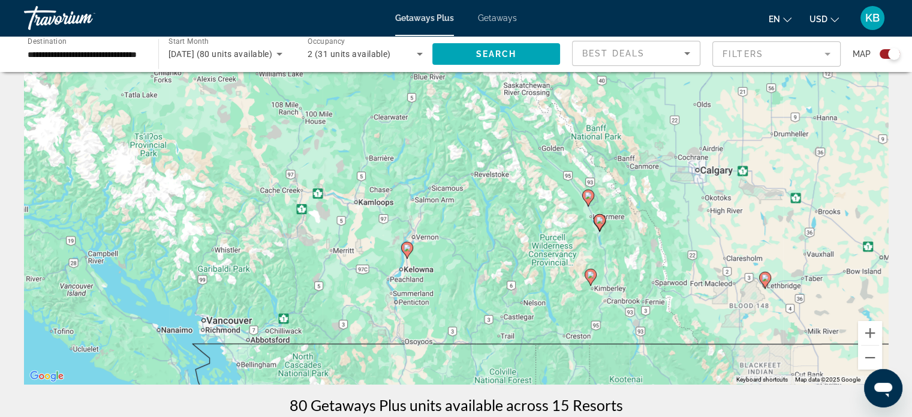
click at [406, 256] on icon "Main content" at bounding box center [407, 250] width 12 height 17
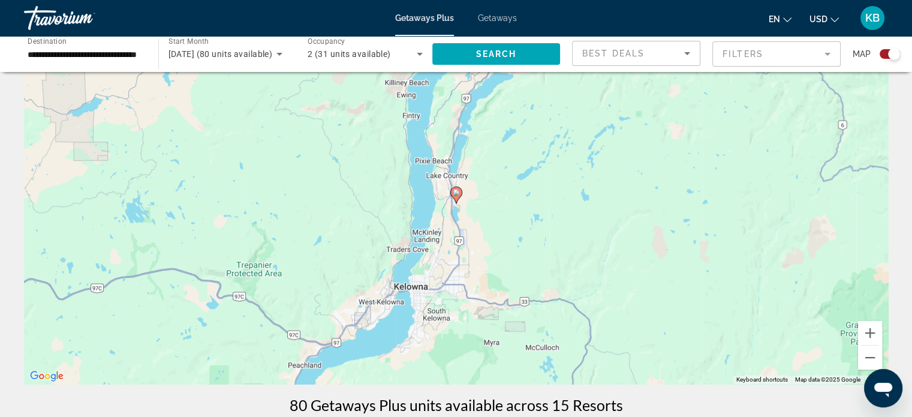
click at [458, 188] on icon "Main content" at bounding box center [455, 195] width 11 height 16
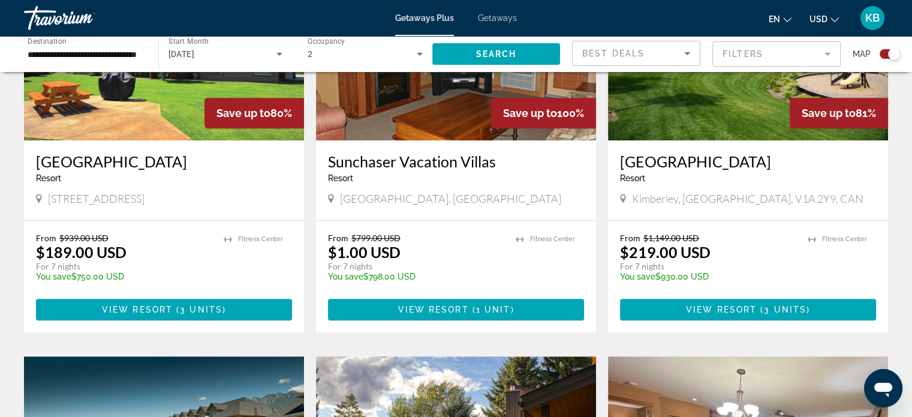
scroll to position [539, 0]
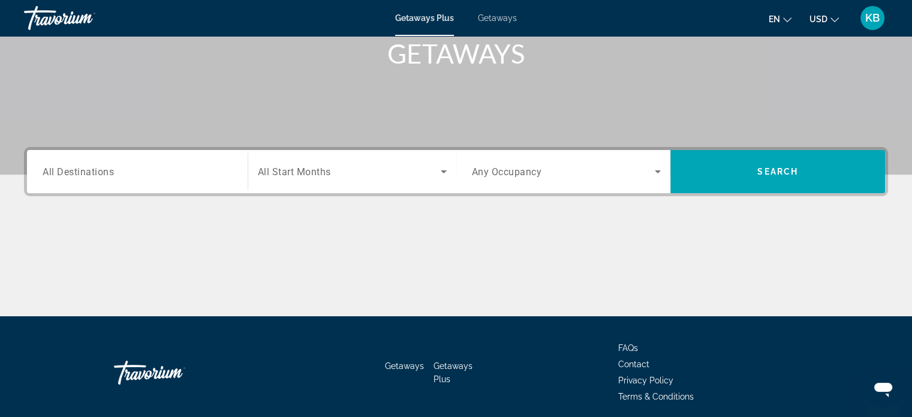
scroll to position [231, 0]
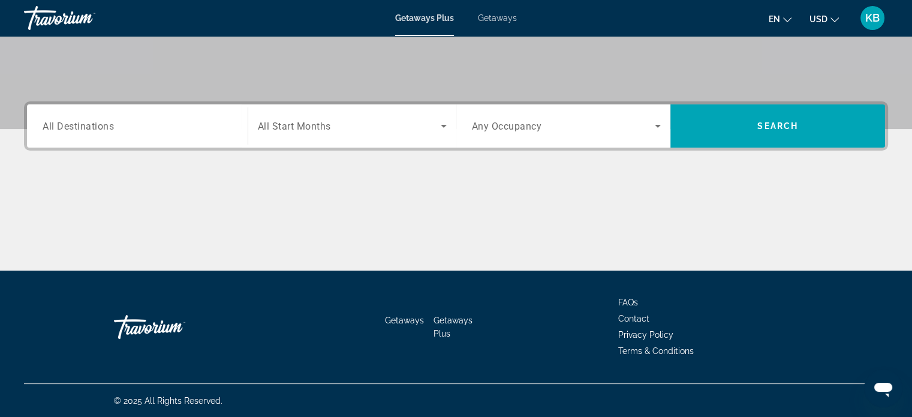
click at [148, 118] on div "Search widget" at bounding box center [137, 126] width 189 height 34
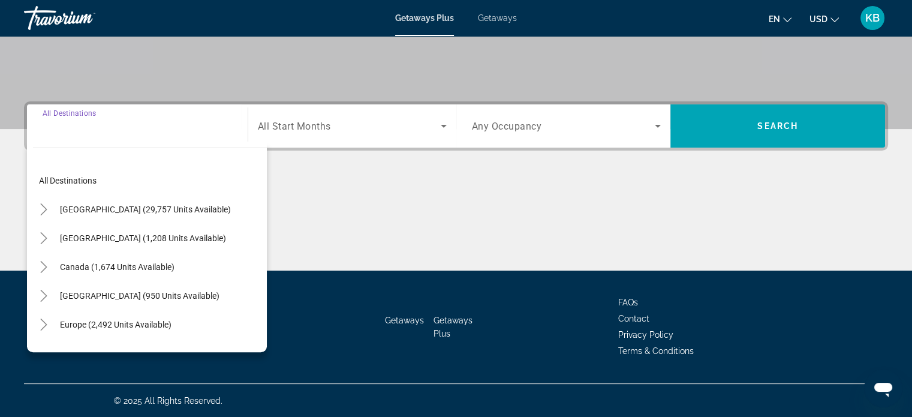
click at [399, 129] on span "Search widget" at bounding box center [349, 126] width 183 height 14
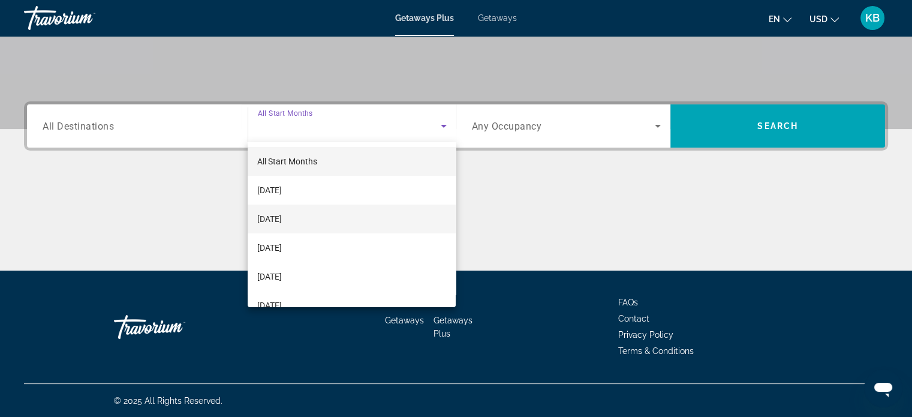
click at [350, 214] on mat-option "[DATE]" at bounding box center [352, 218] width 208 height 29
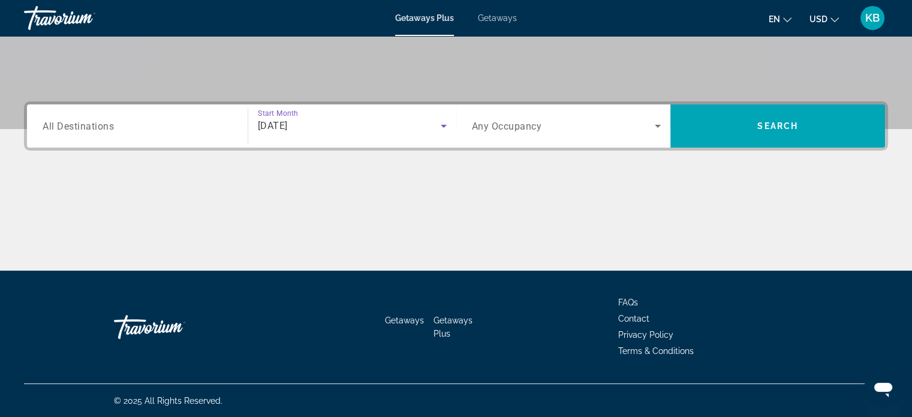
click at [216, 119] on input "Destination All Destinations" at bounding box center [137, 126] width 189 height 14
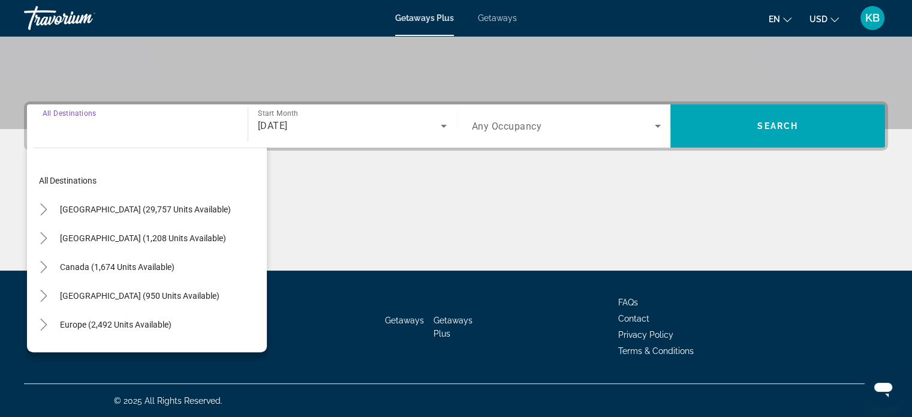
click at [606, 122] on span "Search widget" at bounding box center [563, 126] width 183 height 14
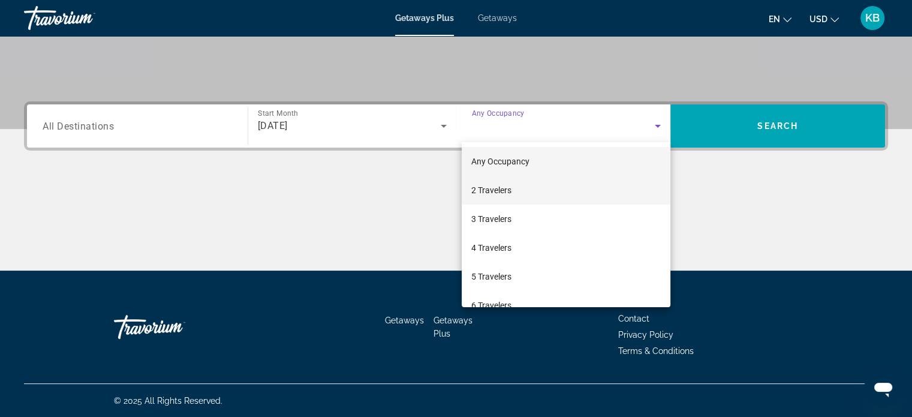
click at [563, 192] on mat-option "2 Travelers" at bounding box center [565, 190] width 209 height 29
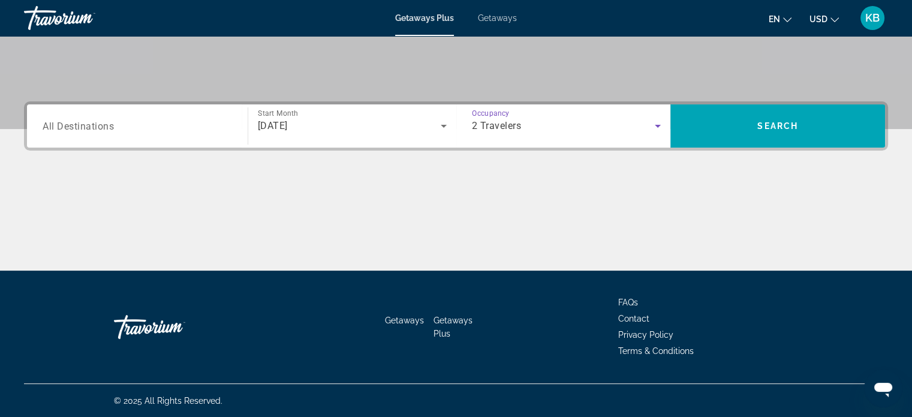
click at [169, 147] on div "Destination All Destinations Start Month All Start Months [DATE] Occupancy Any …" at bounding box center [456, 125] width 864 height 49
click at [169, 138] on div "Search widget" at bounding box center [137, 126] width 189 height 34
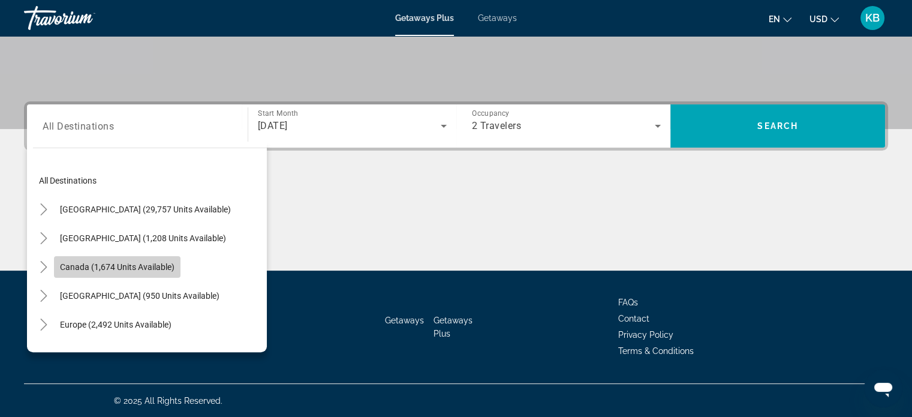
click at [156, 270] on span "Canada (1,674 units available)" at bounding box center [117, 267] width 114 height 10
type input "**********"
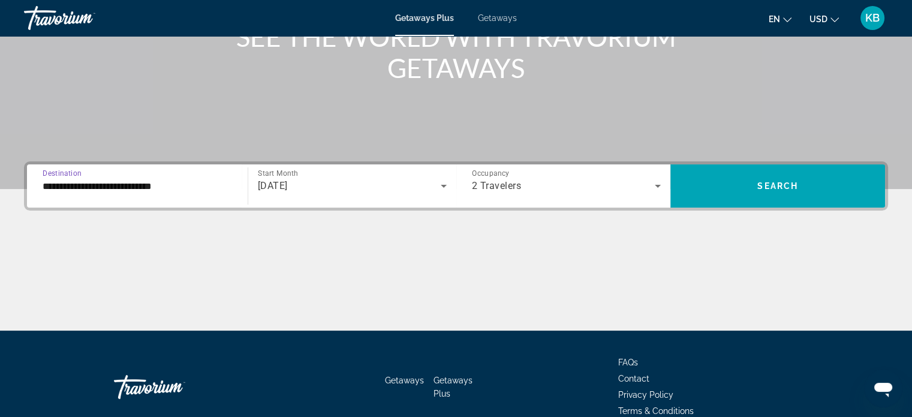
click at [206, 174] on div "**********" at bounding box center [137, 186] width 189 height 34
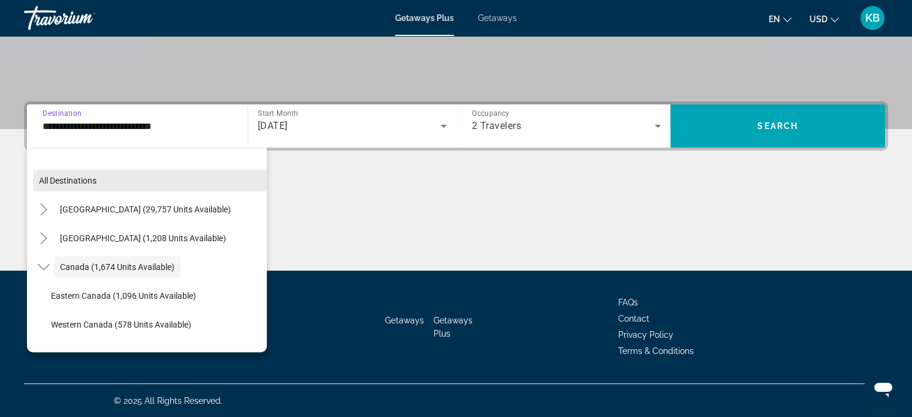
scroll to position [14, 0]
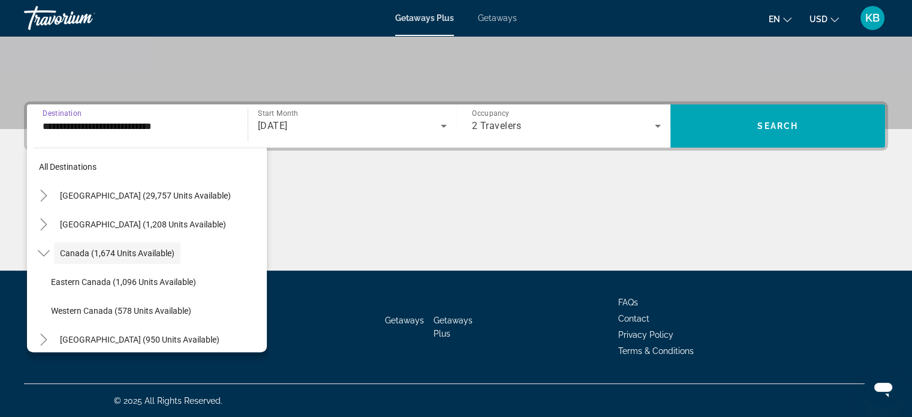
click at [455, 225] on div "Main content" at bounding box center [456, 225] width 864 height 90
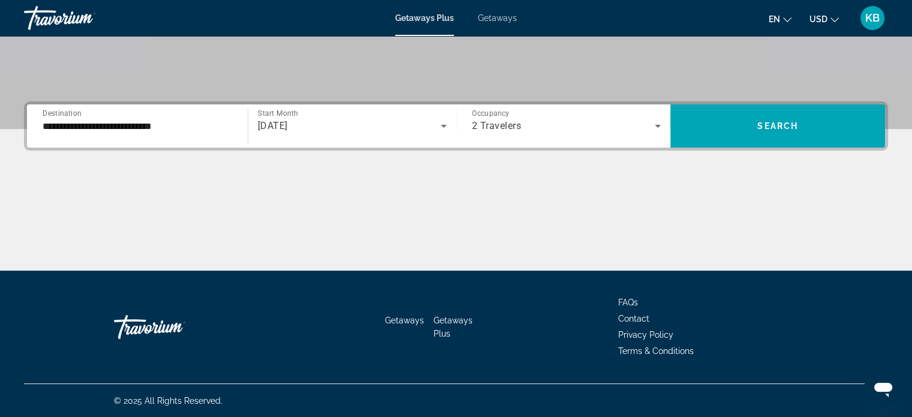
click at [818, 23] on span "USD" at bounding box center [818, 19] width 18 height 10
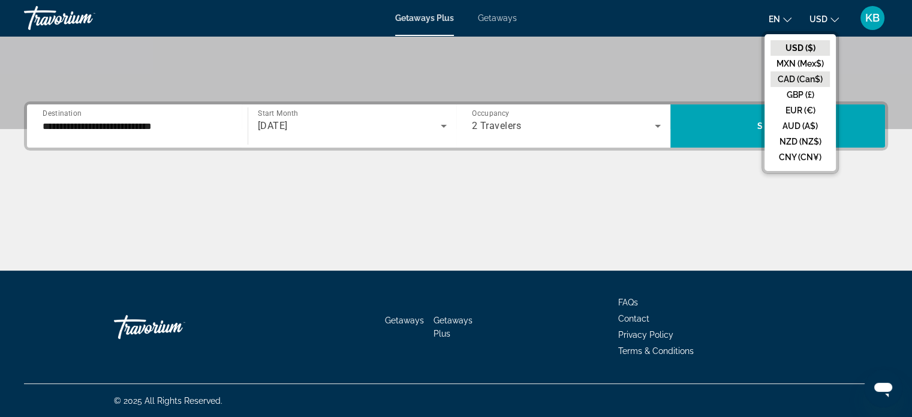
click at [807, 76] on button "CAD (Can$)" at bounding box center [799, 79] width 59 height 16
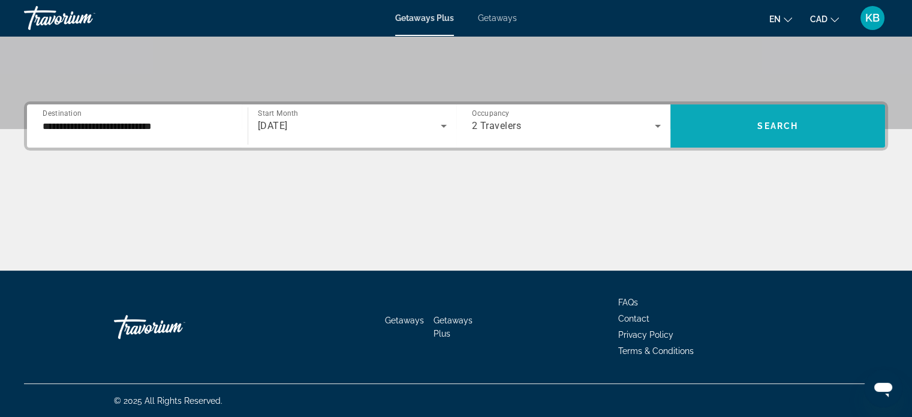
click at [749, 135] on span "Search widget" at bounding box center [777, 125] width 215 height 29
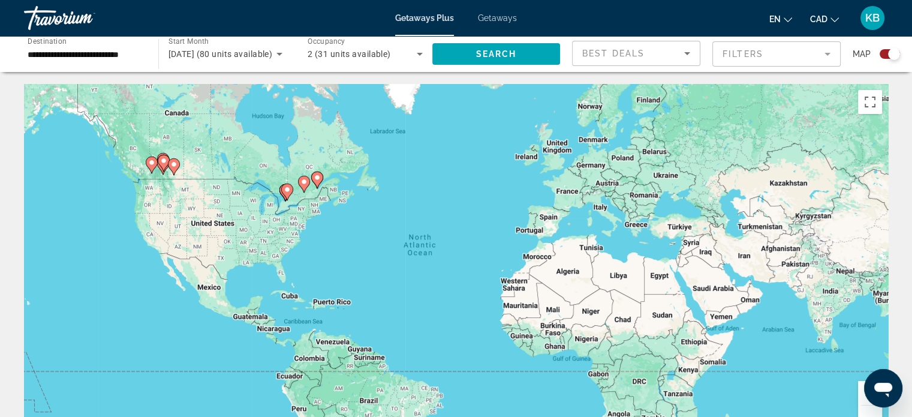
click at [176, 153] on div "To activate drag with keyboard, press Alt + Enter. Once in keyboard drag state,…" at bounding box center [456, 264] width 864 height 360
click at [168, 172] on gmp-advanced-marker "Main content" at bounding box center [174, 167] width 12 height 18
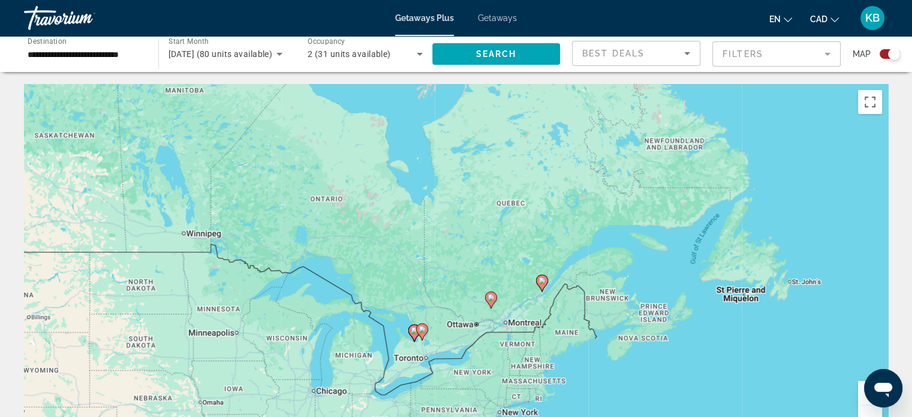
drag, startPoint x: 835, startPoint y: 279, endPoint x: 362, endPoint y: 256, distance: 473.4
click at [362, 256] on div "To activate drag with keyboard, press Alt + Enter. Once in keyboard drag state,…" at bounding box center [456, 264] width 864 height 360
click at [422, 334] on icon "Main content" at bounding box center [421, 332] width 11 height 16
type input "**********"
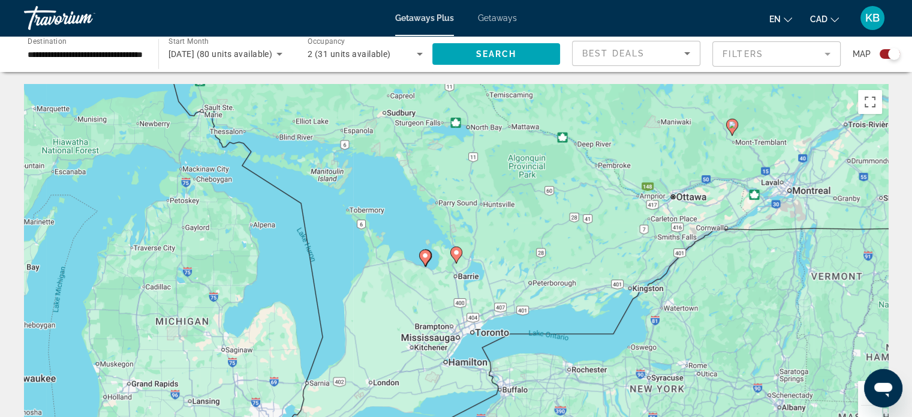
click at [419, 261] on gmp-advanced-marker "Main content" at bounding box center [425, 258] width 12 height 18
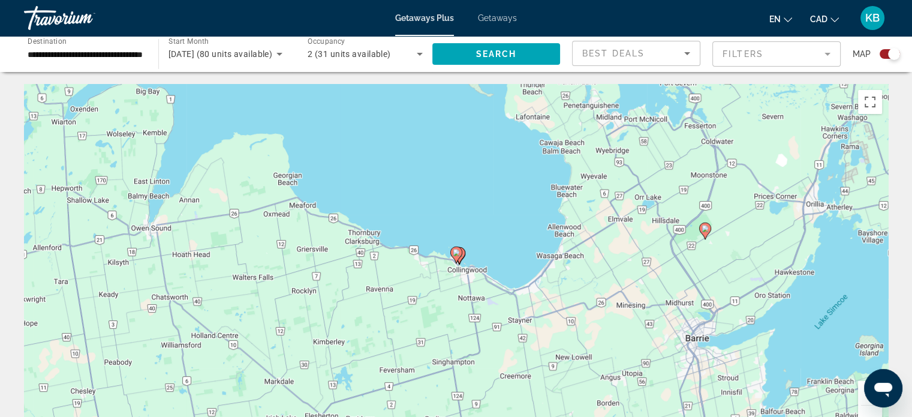
click at [455, 271] on div "To navigate, press the arrow keys. To activate drag with keyboard, press Alt + …" at bounding box center [456, 264] width 864 height 360
click at [460, 261] on gmp-advanced-marker "Main content" at bounding box center [456, 255] width 12 height 18
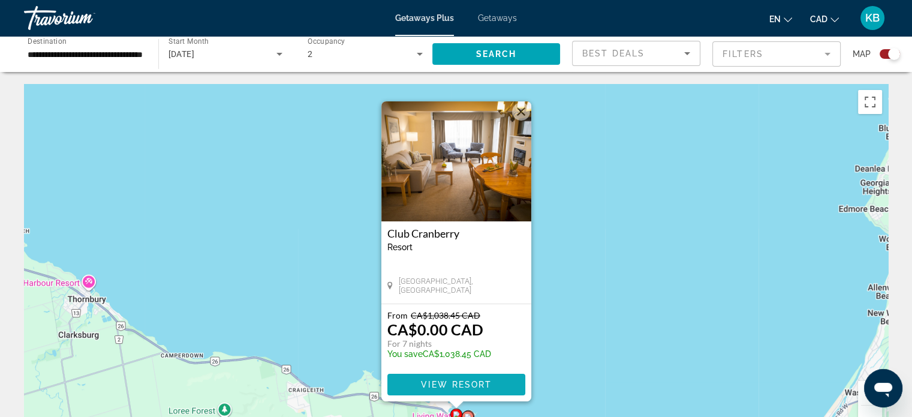
click at [469, 385] on span "View Resort" at bounding box center [455, 384] width 71 height 10
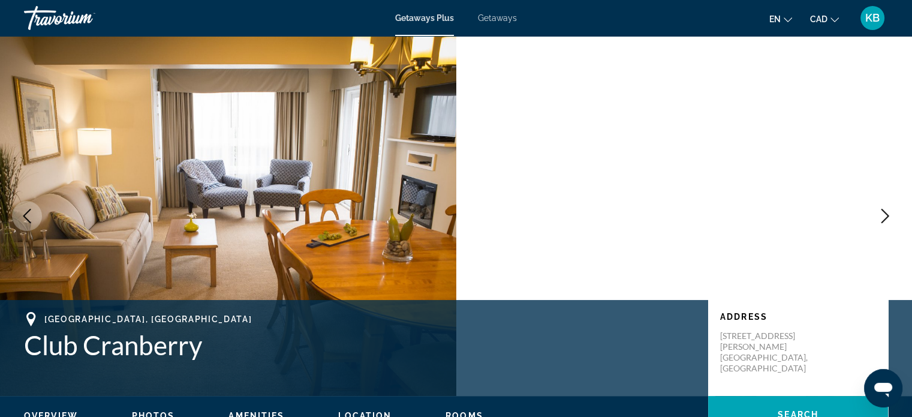
click at [884, 213] on icon "Next image" at bounding box center [885, 216] width 8 height 14
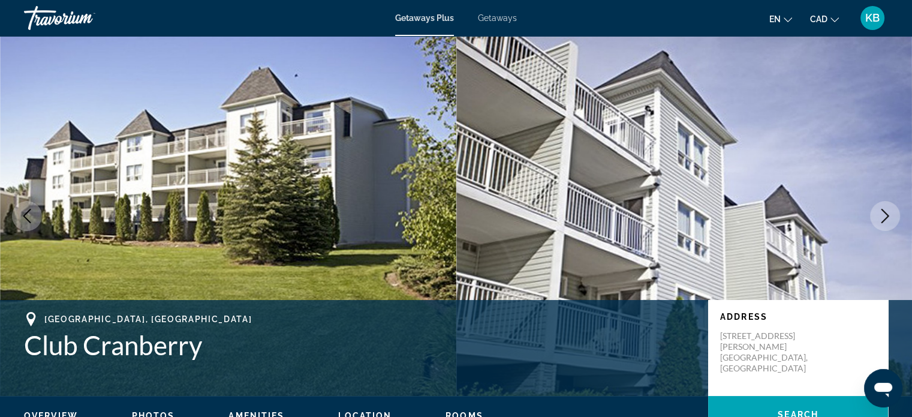
click at [884, 213] on icon "Next image" at bounding box center [885, 216] width 8 height 14
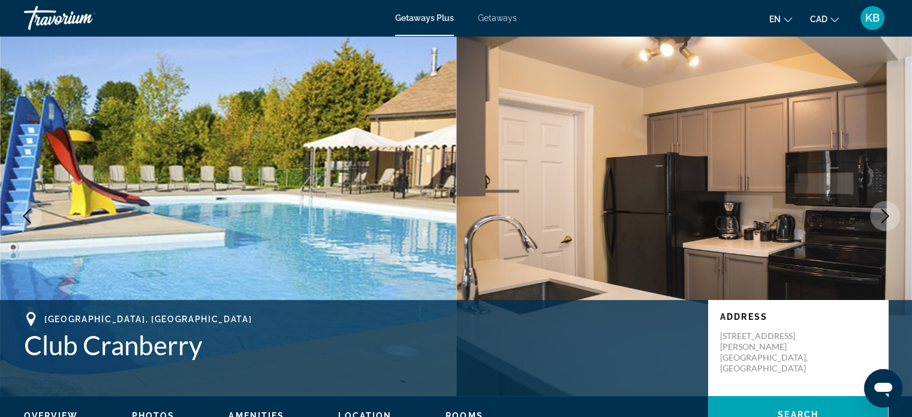
click at [884, 213] on icon "Next image" at bounding box center [885, 216] width 8 height 14
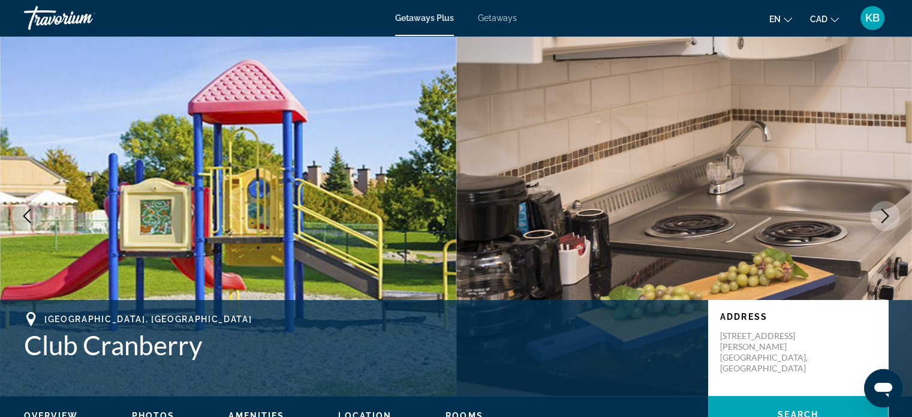
click at [884, 213] on icon "Next image" at bounding box center [885, 216] width 8 height 14
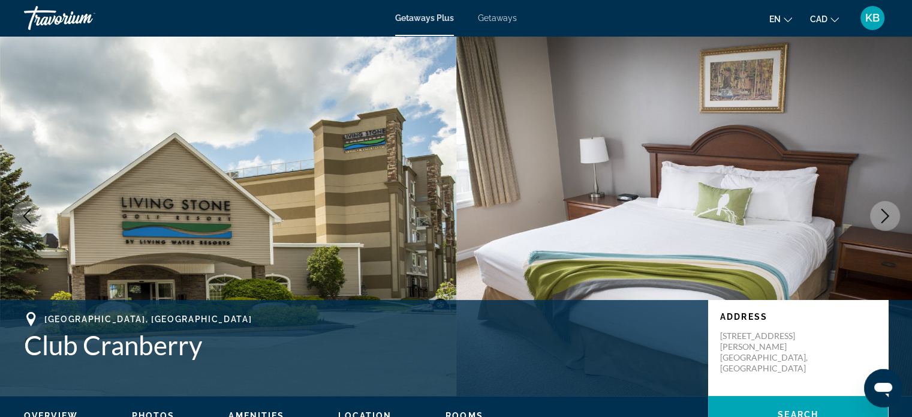
click at [884, 213] on icon "Next image" at bounding box center [885, 216] width 8 height 14
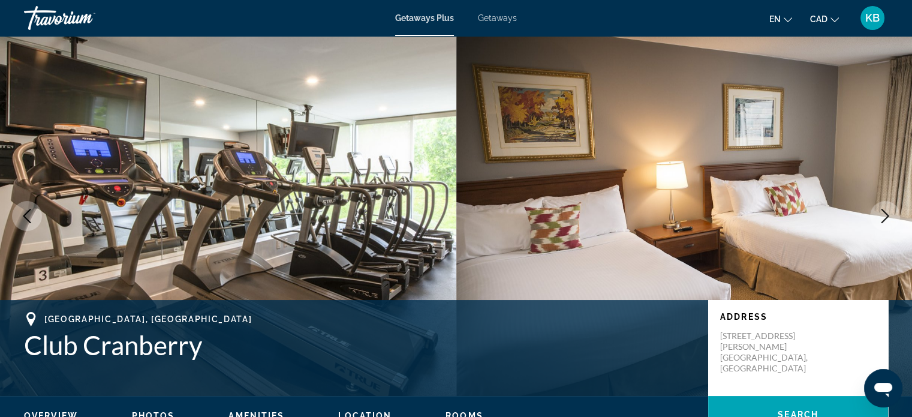
click at [884, 213] on icon "Next image" at bounding box center [885, 216] width 8 height 14
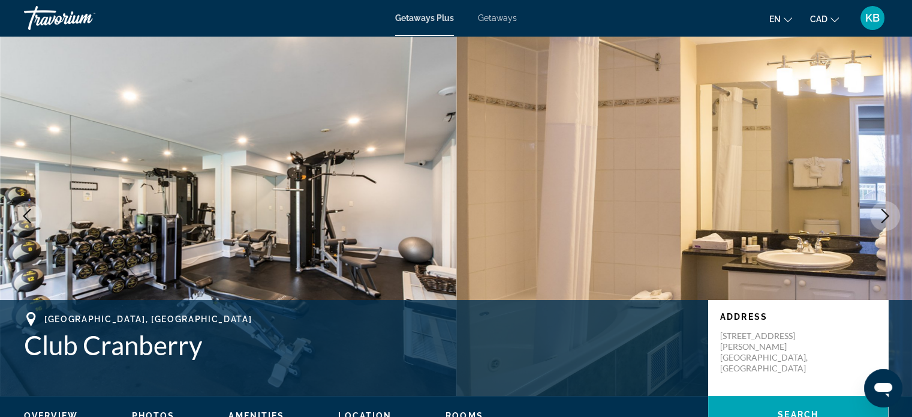
click at [884, 213] on icon "Next image" at bounding box center [885, 216] width 8 height 14
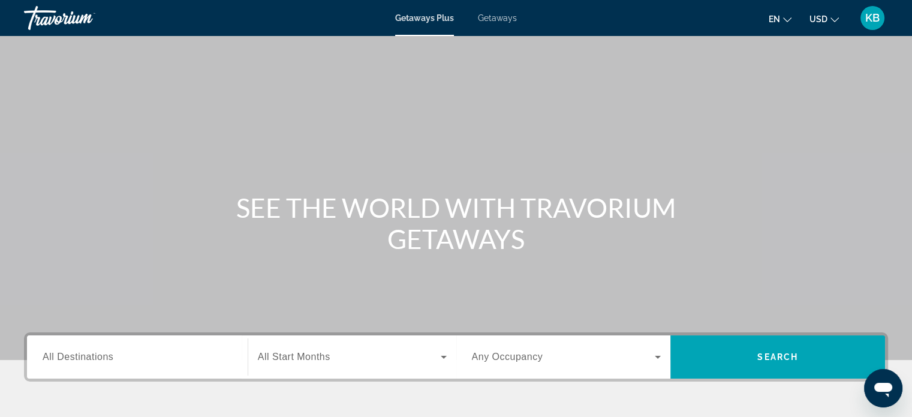
click at [221, 359] on input "Destination All Destinations" at bounding box center [137, 357] width 189 height 14
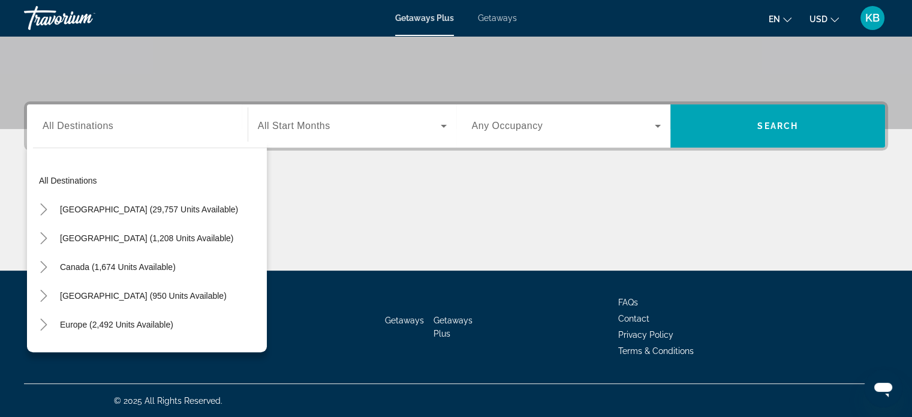
click at [368, 212] on div "Main content" at bounding box center [456, 225] width 864 height 90
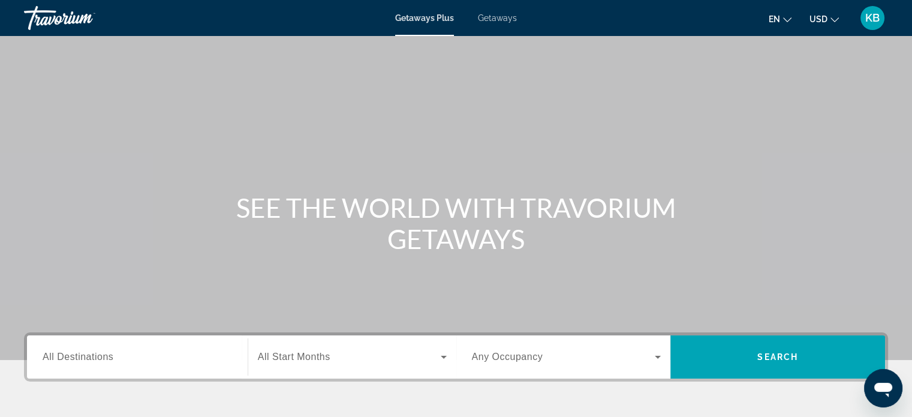
click at [509, 21] on span "Getaways" at bounding box center [497, 18] width 39 height 10
click at [197, 356] on input "Destination All Destinations" at bounding box center [137, 357] width 189 height 14
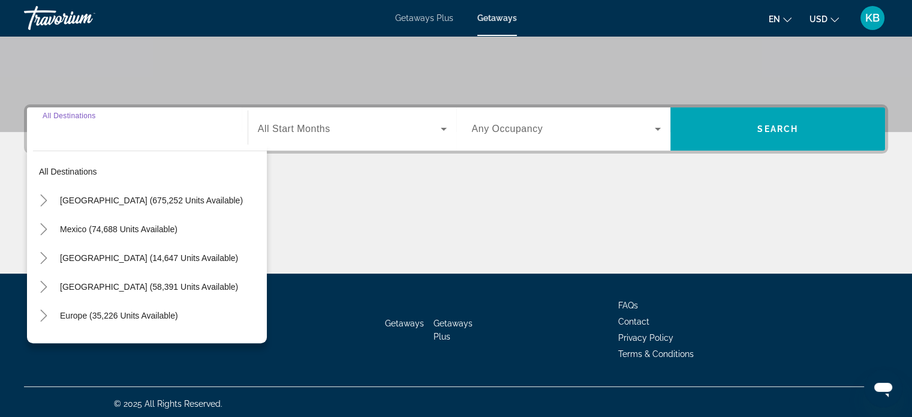
scroll to position [231, 0]
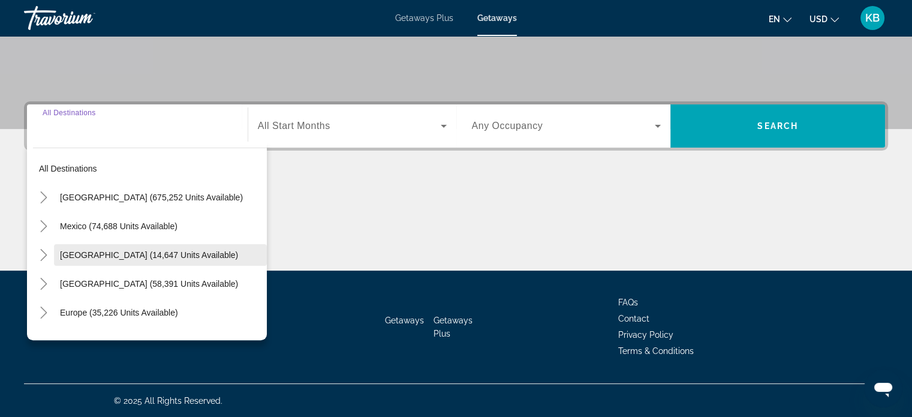
click at [168, 250] on span "[GEOGRAPHIC_DATA] (14,647 units available)" at bounding box center [149, 255] width 178 height 10
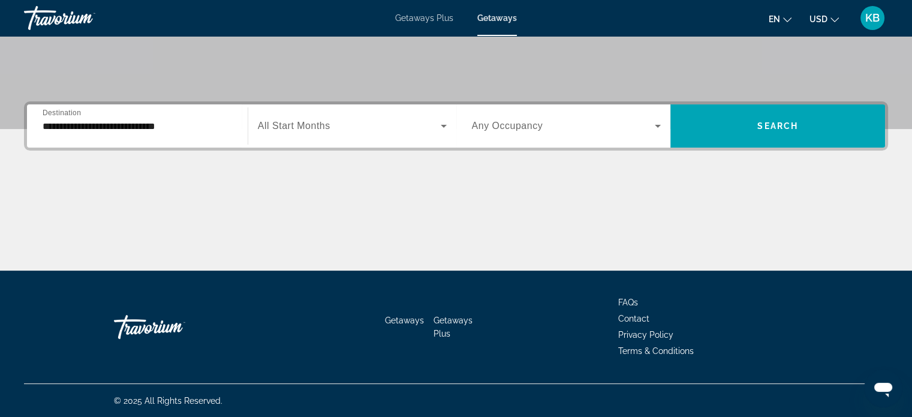
click at [204, 133] on div "**********" at bounding box center [137, 126] width 189 height 34
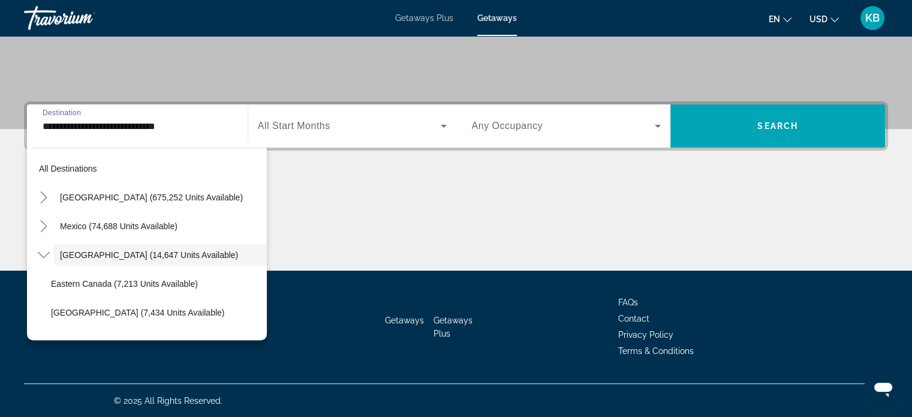
scroll to position [14, 0]
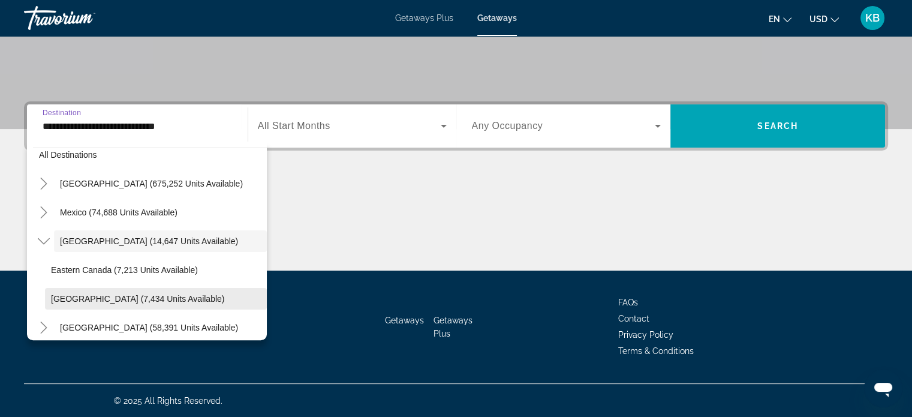
click at [175, 297] on span "Western Canada (7,434 units available)" at bounding box center [137, 299] width 173 height 10
type input "**********"
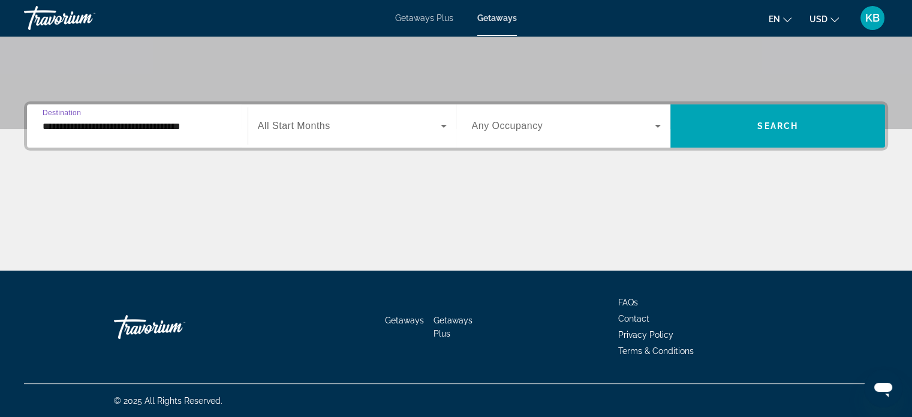
click at [390, 143] on div "Start Month All Start Months" at bounding box center [352, 125] width 209 height 43
click at [397, 127] on span "Search widget" at bounding box center [349, 126] width 183 height 14
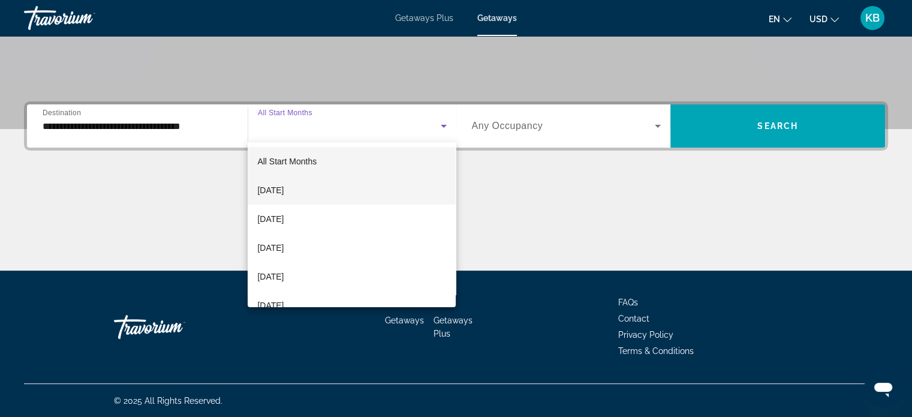
click at [357, 189] on mat-option "[DATE]" at bounding box center [352, 190] width 208 height 29
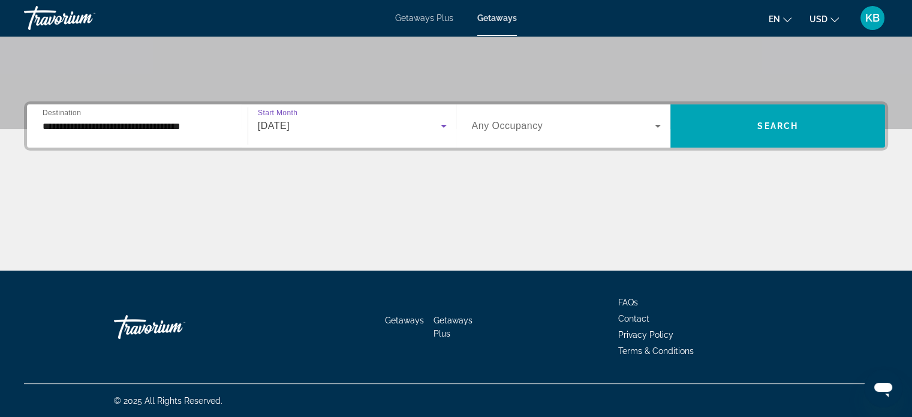
click at [659, 119] on icon "Search widget" at bounding box center [657, 126] width 14 height 14
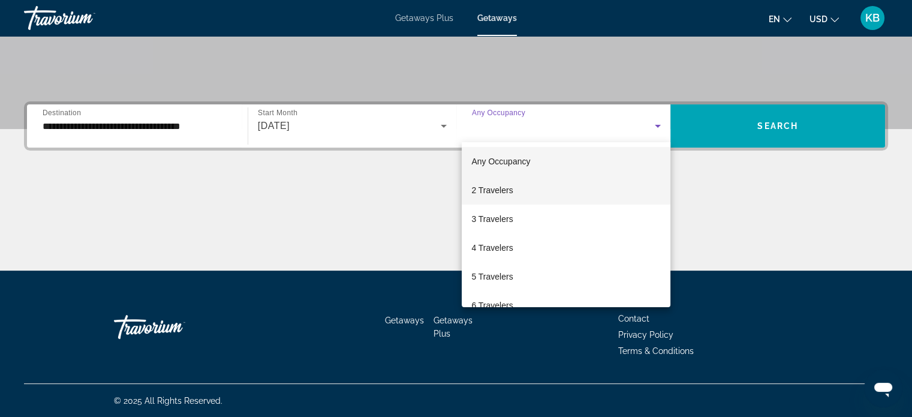
click at [568, 192] on mat-option "2 Travelers" at bounding box center [565, 190] width 209 height 29
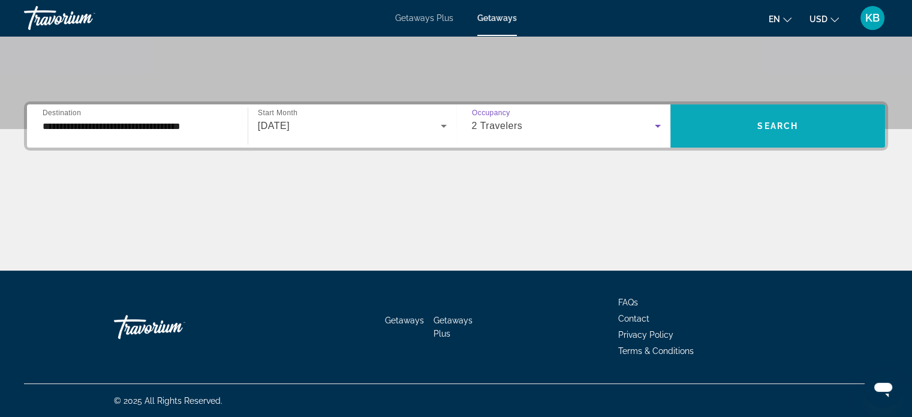
click at [777, 134] on span "Search widget" at bounding box center [777, 125] width 215 height 29
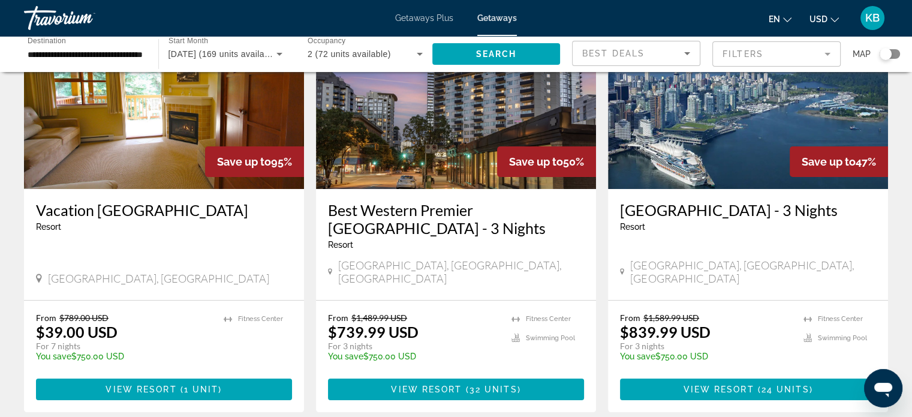
scroll to position [180, 0]
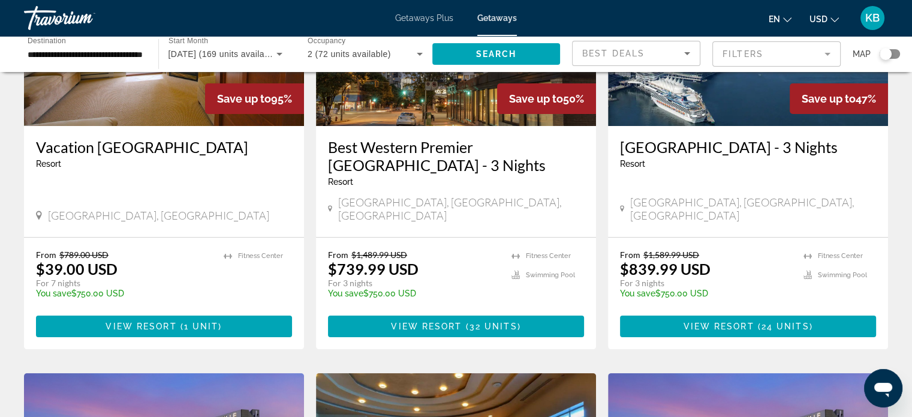
click at [278, 55] on icon "Search widget" at bounding box center [279, 54] width 14 height 14
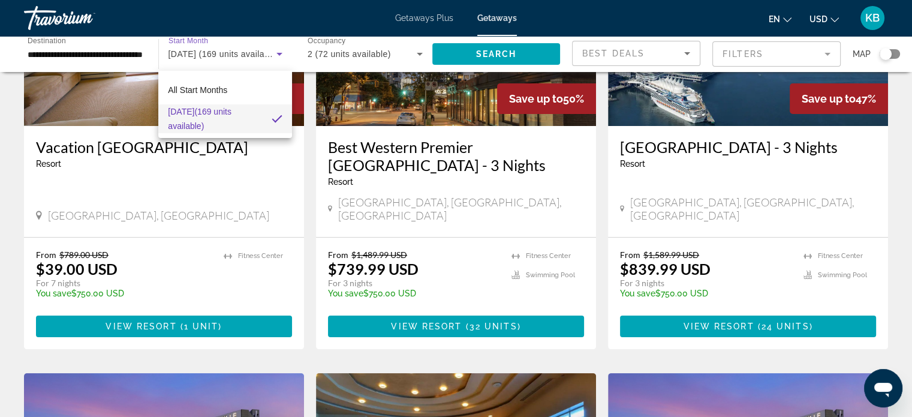
click at [274, 42] on div at bounding box center [456, 208] width 912 height 417
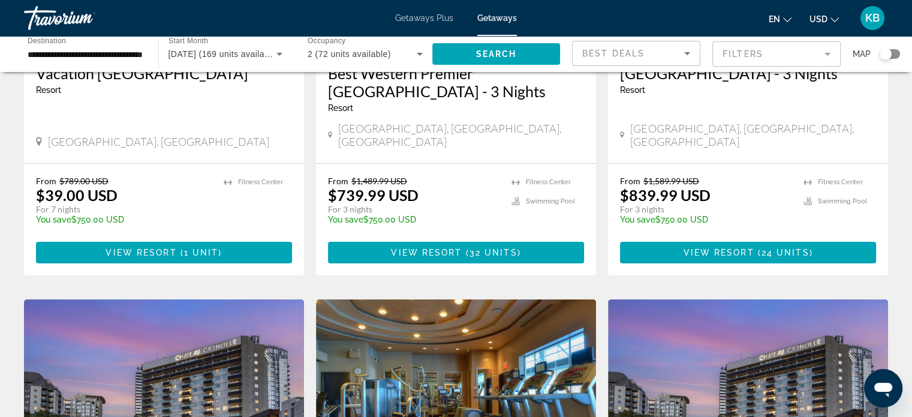
scroll to position [0, 0]
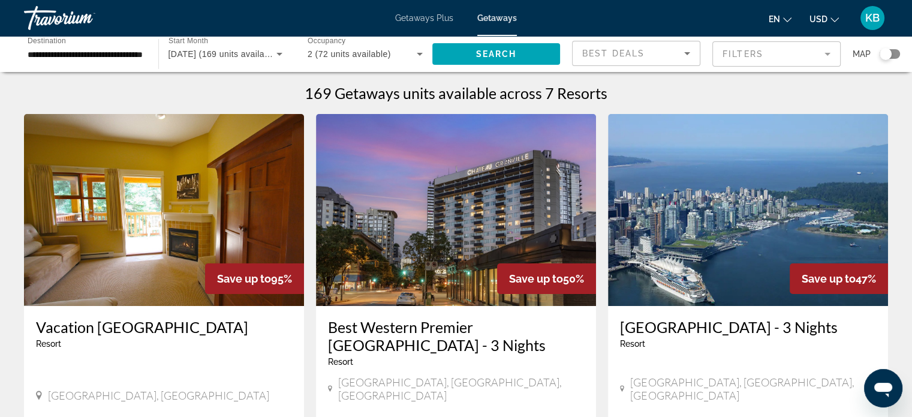
click at [276, 55] on icon "Search widget" at bounding box center [279, 54] width 14 height 14
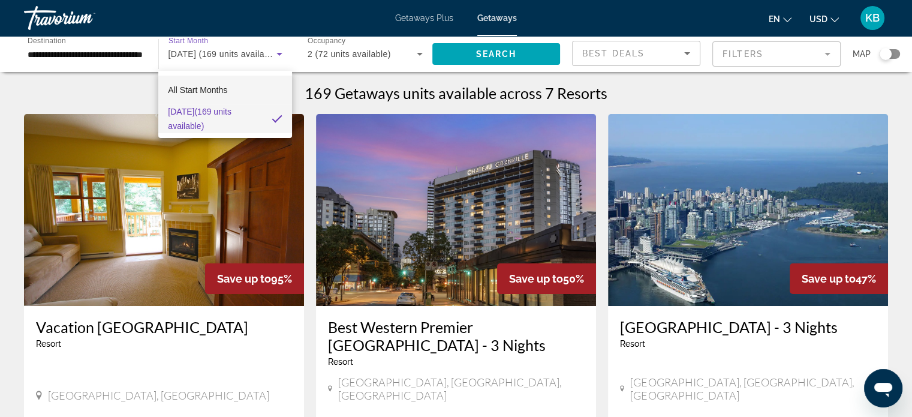
click at [188, 91] on span "All Start Months" at bounding box center [197, 90] width 59 height 10
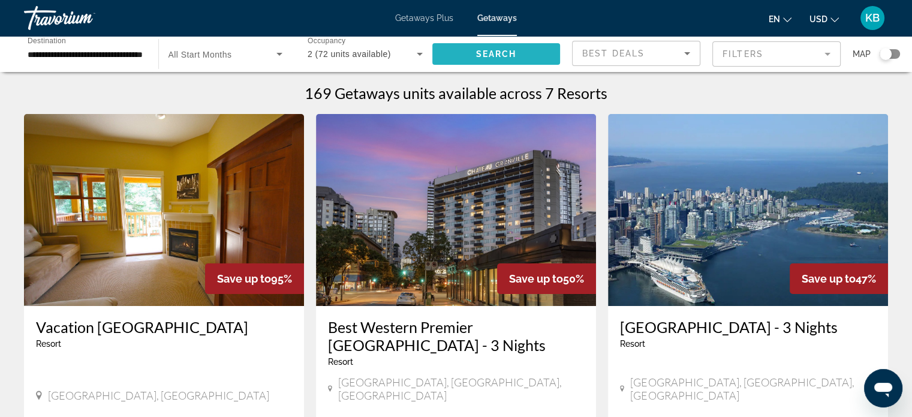
click at [475, 53] on span "Search widget" at bounding box center [496, 54] width 128 height 29
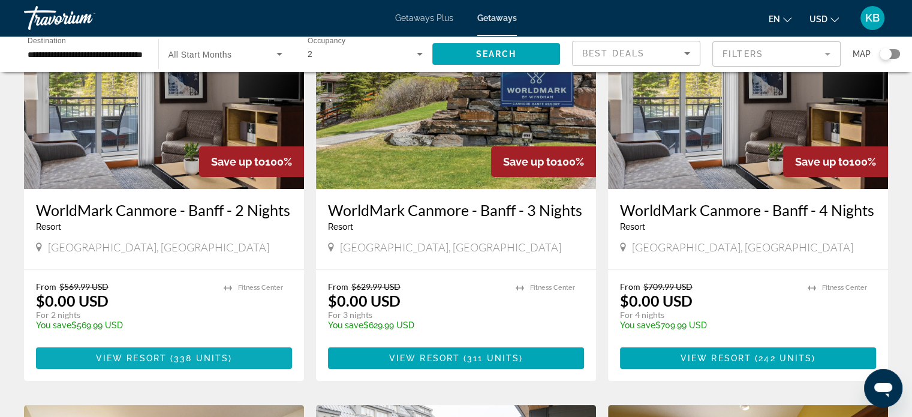
scroll to position [180, 0]
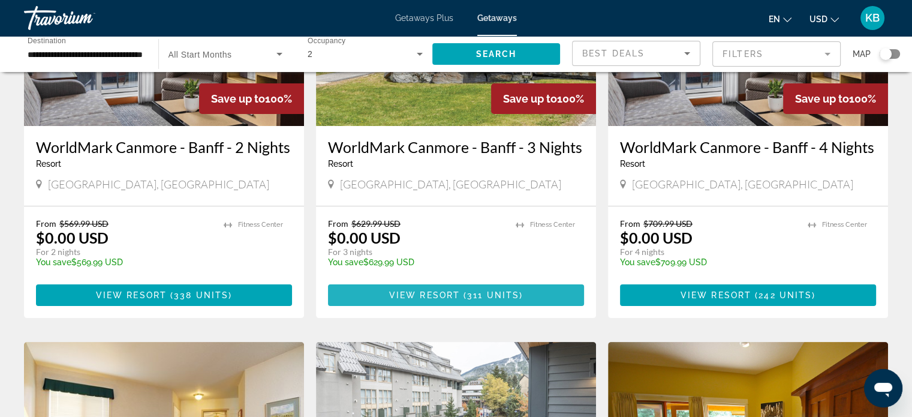
click at [472, 291] on span "311 units" at bounding box center [493, 295] width 52 height 10
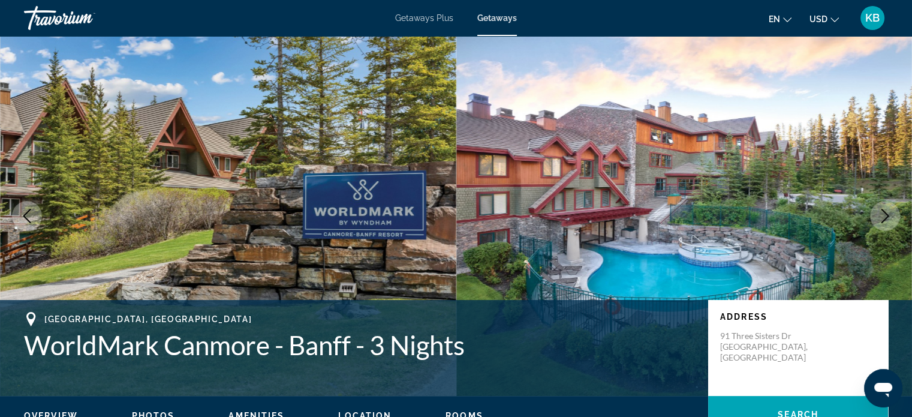
scroll to position [180, 0]
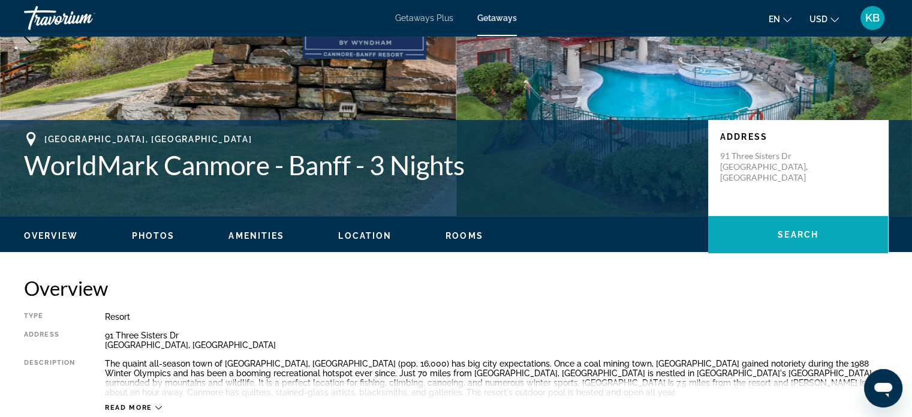
click at [792, 231] on span "Search" at bounding box center [797, 235] width 41 height 10
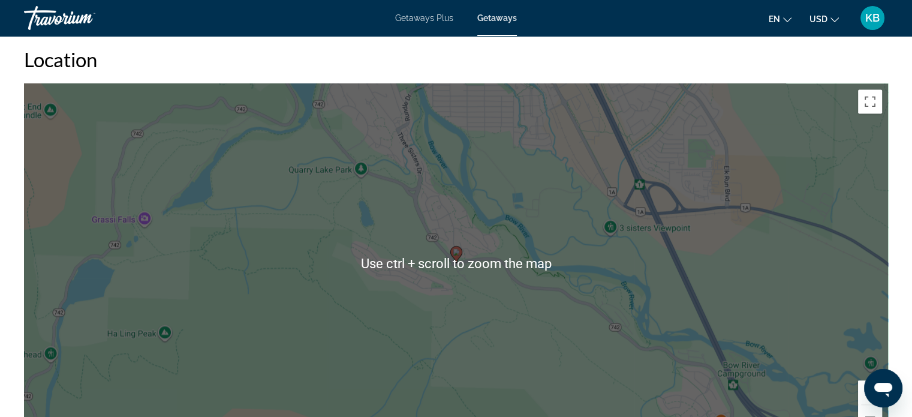
scroll to position [1465, 0]
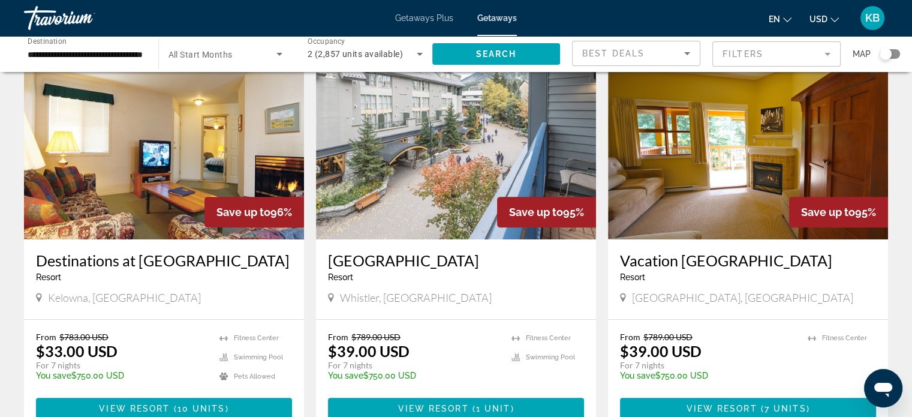
scroll to position [420, 0]
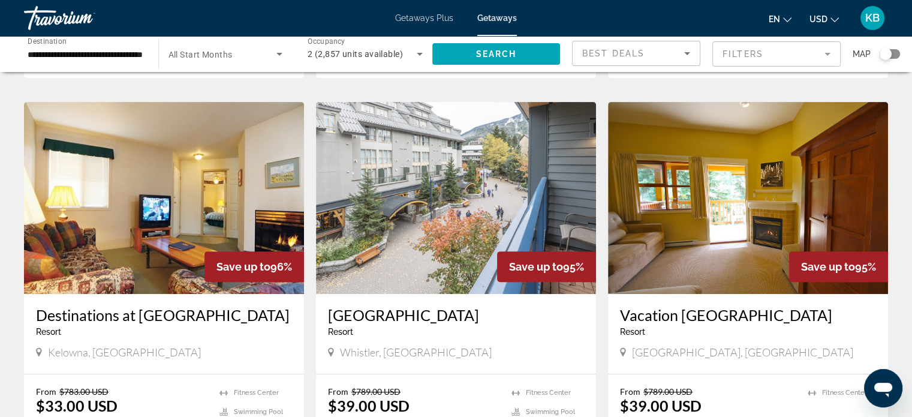
click at [827, 16] on button "USD USD ($) MXN (Mex$) CAD (Can$) GBP (£) EUR (€) AUD (A$) NZD (NZ$) CNY (CN¥)" at bounding box center [823, 18] width 29 height 17
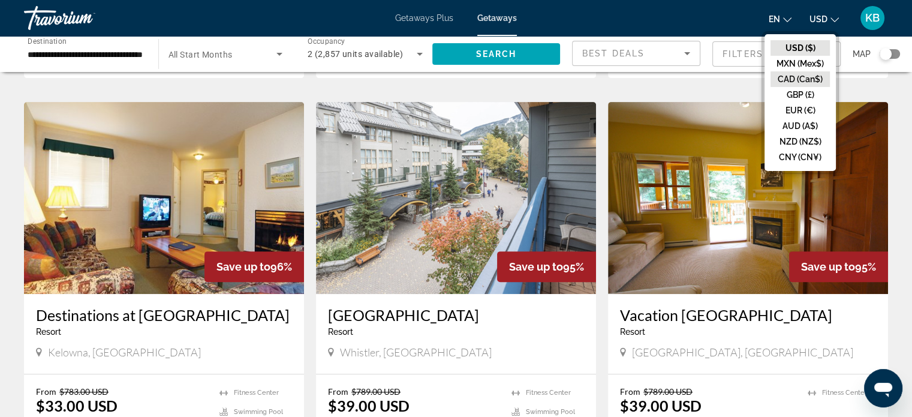
click at [810, 78] on button "CAD (Can$)" at bounding box center [799, 79] width 59 height 16
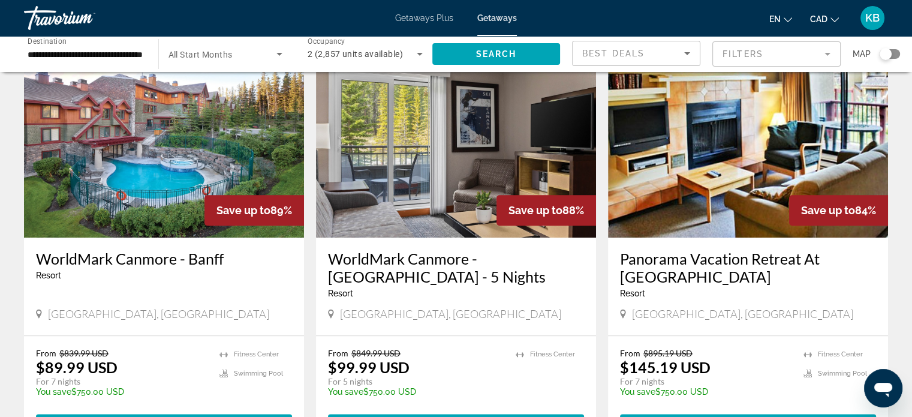
scroll to position [1359, 0]
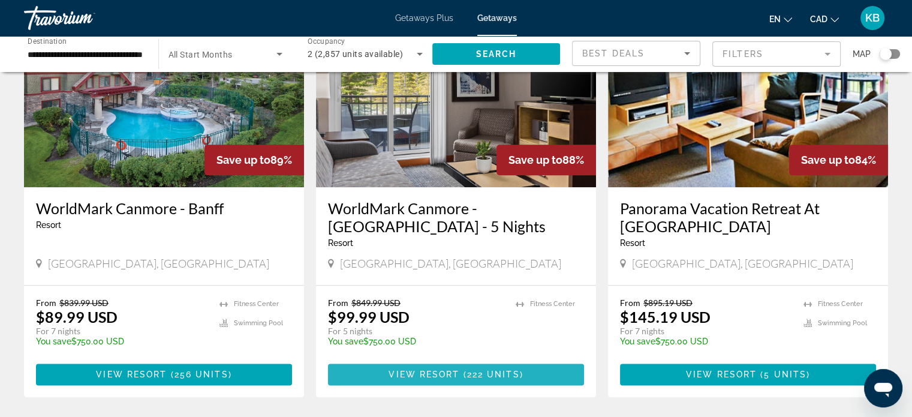
click at [454, 369] on span "View Resort" at bounding box center [423, 374] width 71 height 10
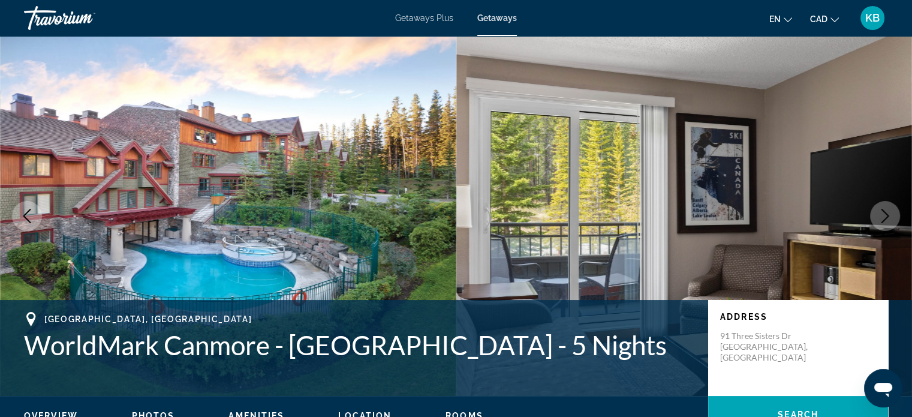
click at [882, 214] on icon "Next image" at bounding box center [884, 216] width 14 height 14
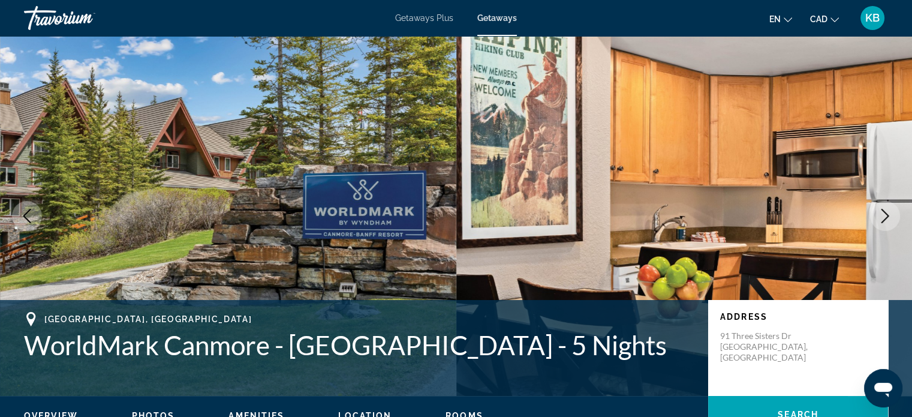
click at [882, 214] on icon "Next image" at bounding box center [884, 216] width 14 height 14
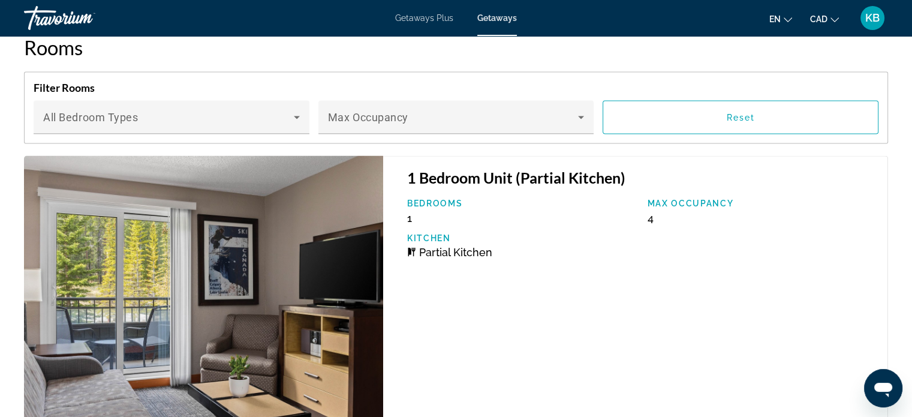
scroll to position [2217, 0]
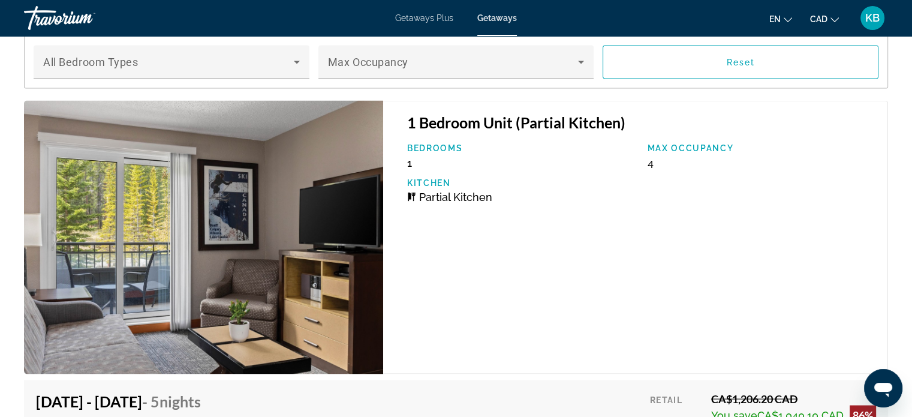
click at [274, 221] on img "Main content" at bounding box center [203, 236] width 359 height 273
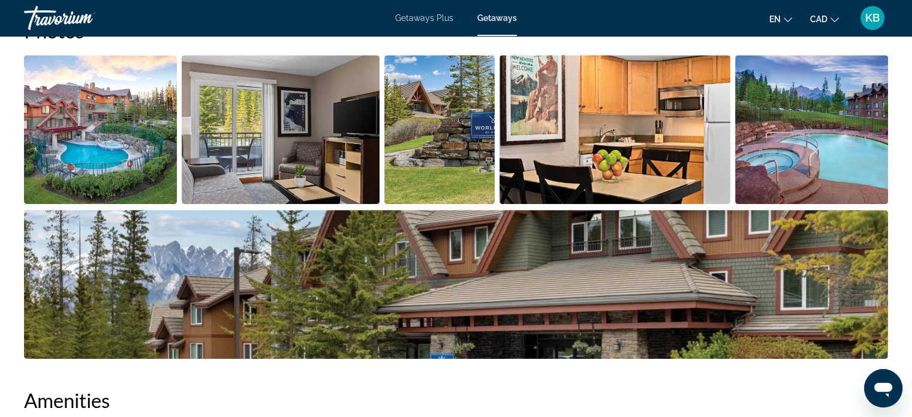
scroll to position [599, 0]
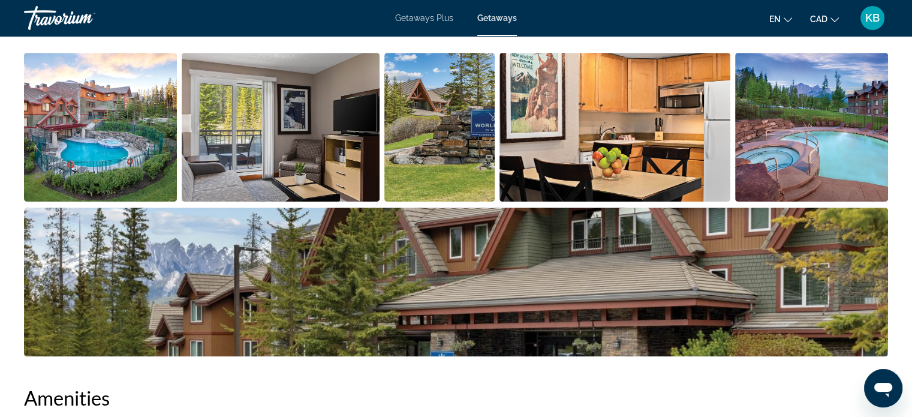
click at [236, 123] on img "Open full-screen image slider" at bounding box center [281, 127] width 198 height 149
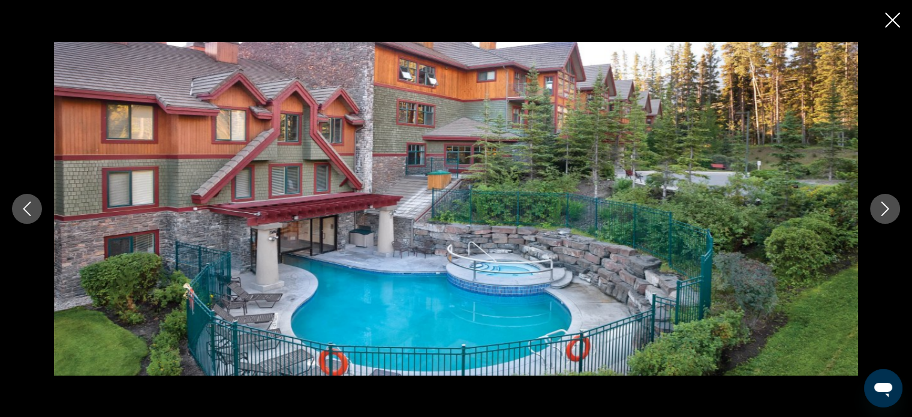
click at [885, 206] on icon "Next image" at bounding box center [884, 208] width 14 height 14
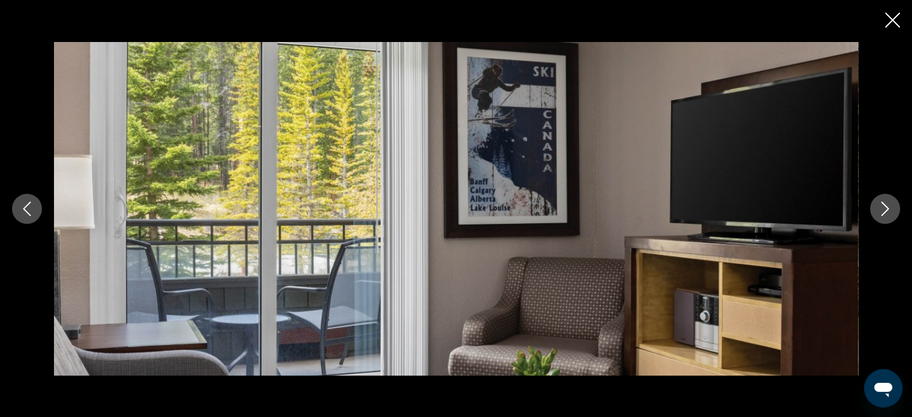
click at [885, 206] on icon "Next image" at bounding box center [884, 208] width 14 height 14
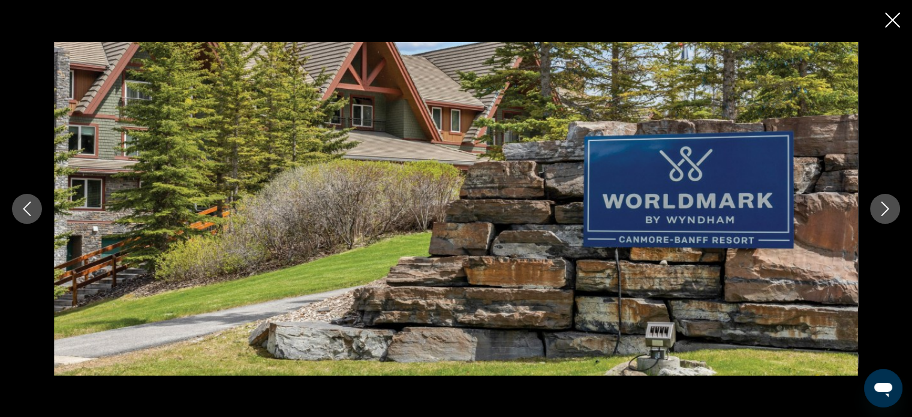
click at [885, 206] on icon "Next image" at bounding box center [884, 208] width 14 height 14
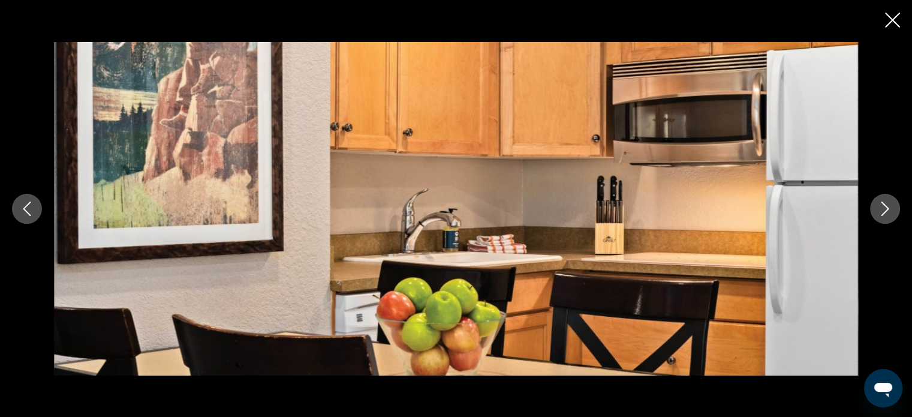
click at [885, 206] on icon "Next image" at bounding box center [884, 208] width 14 height 14
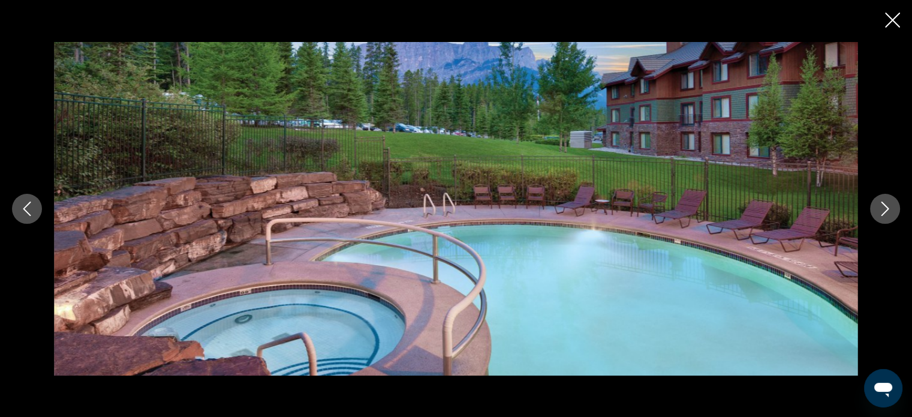
click at [885, 206] on icon "Next image" at bounding box center [884, 208] width 14 height 14
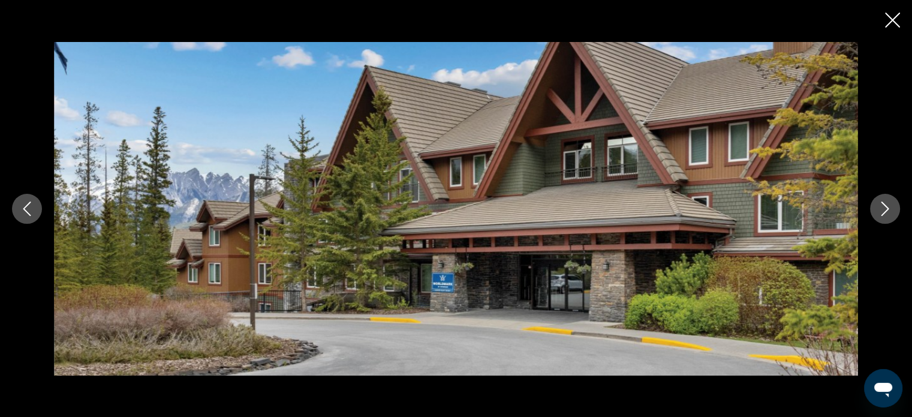
click at [885, 206] on icon "Next image" at bounding box center [884, 208] width 14 height 14
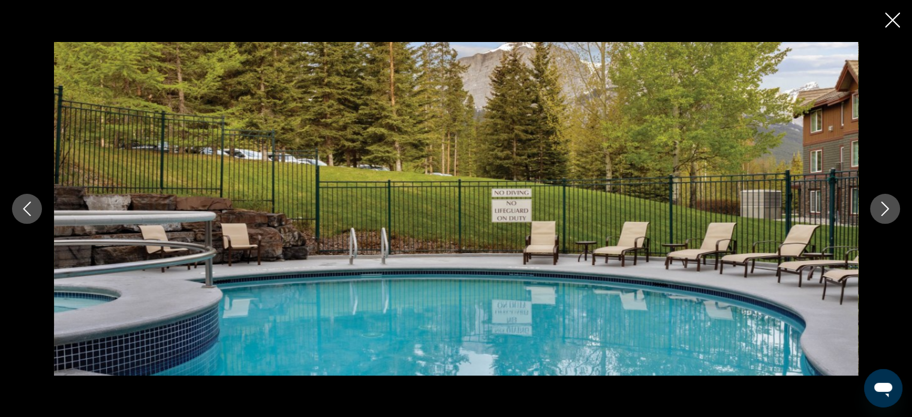
click at [885, 206] on icon "Next image" at bounding box center [884, 208] width 14 height 14
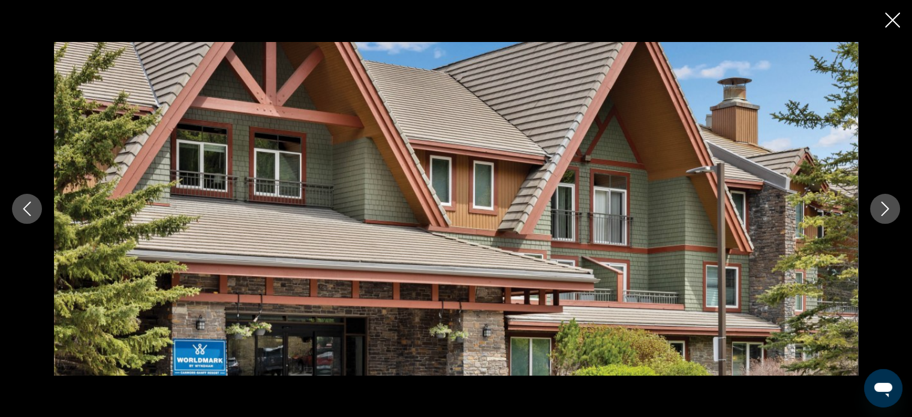
click at [885, 206] on icon "Next image" at bounding box center [884, 208] width 14 height 14
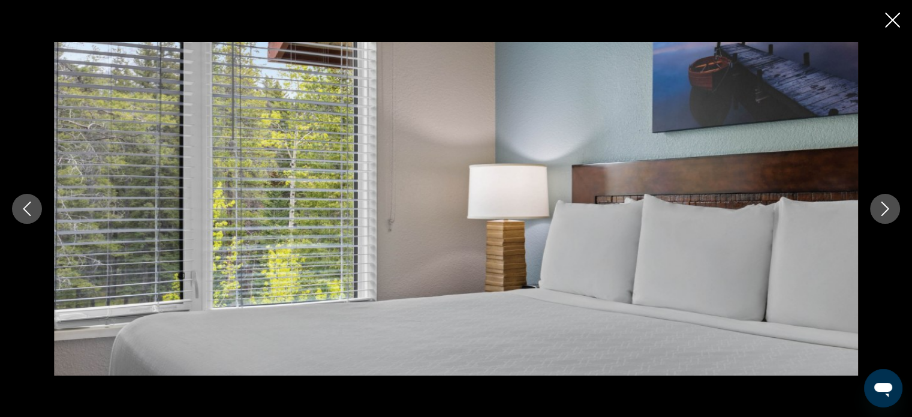
click at [885, 206] on icon "Next image" at bounding box center [884, 208] width 14 height 14
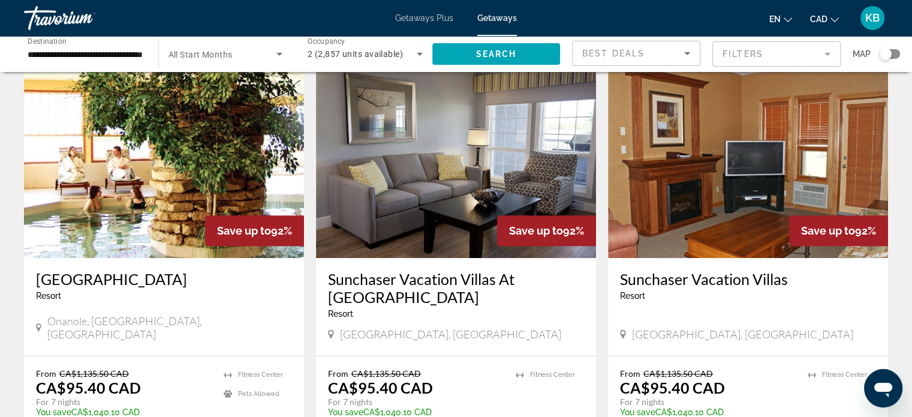
scroll to position [899, 0]
